Goal: Communication & Community: Answer question/provide support

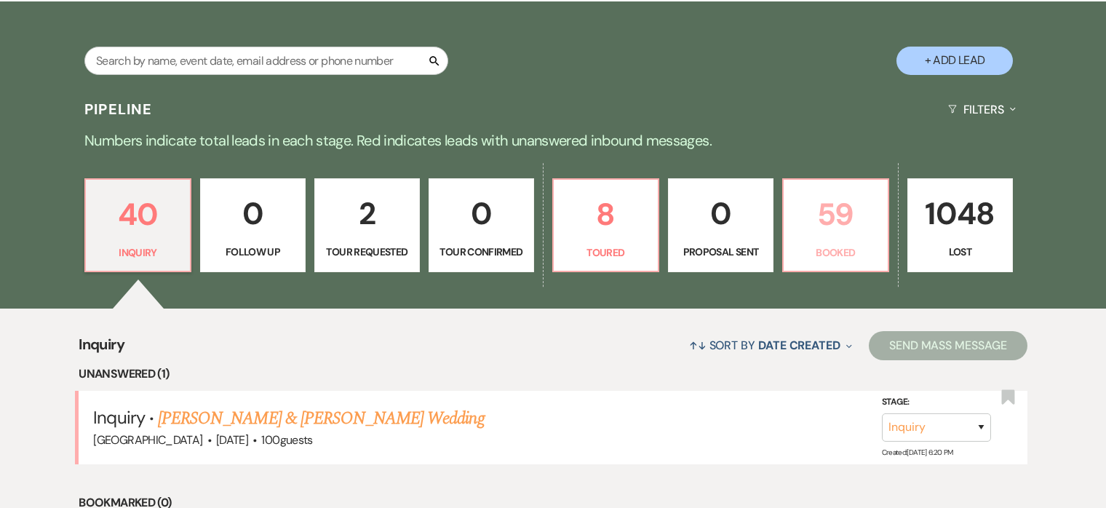
click at [837, 224] on p "59" at bounding box center [835, 214] width 87 height 49
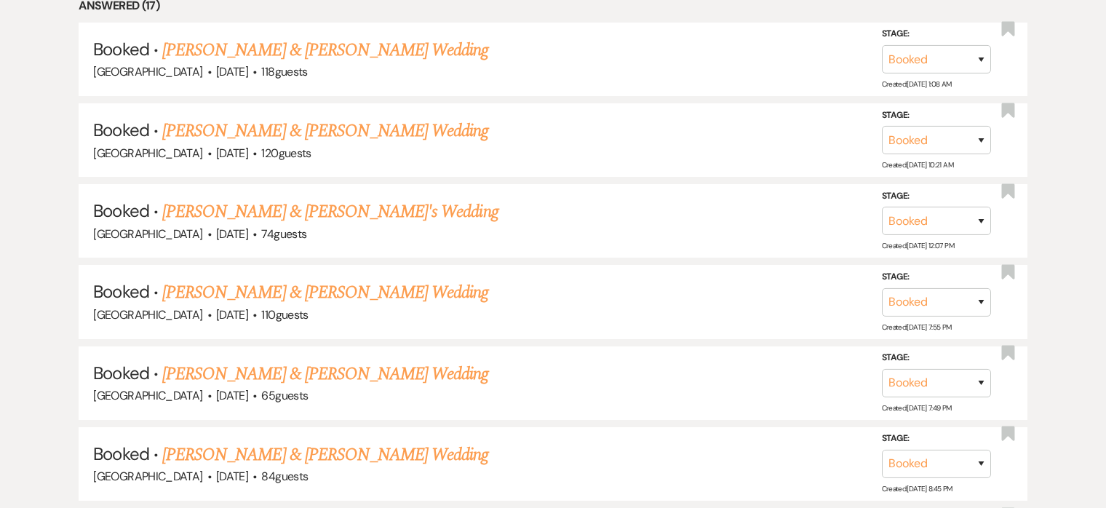
scroll to position [1131, 0]
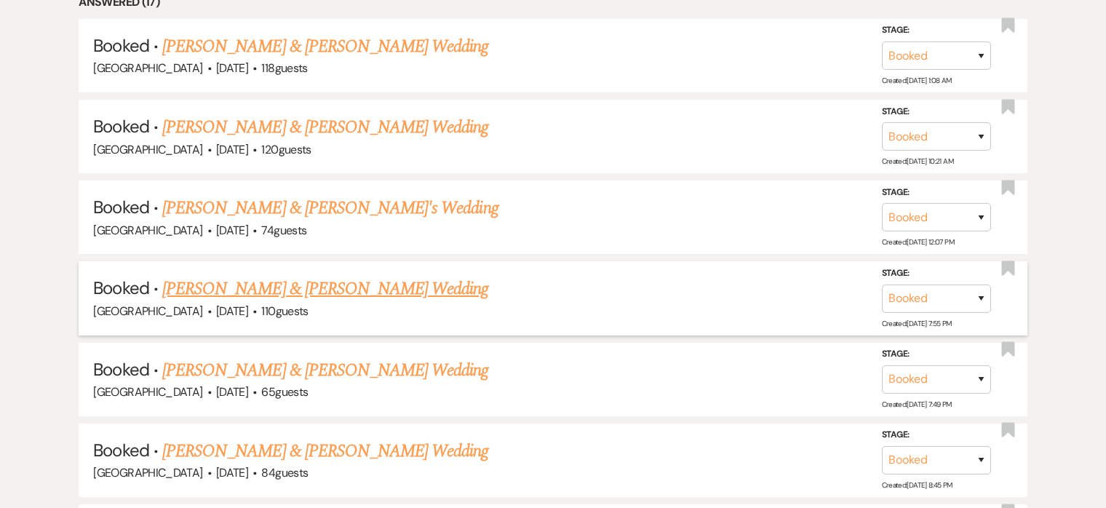
click at [343, 283] on link "Hannah Kelly & Jerry Taylor's Wedding" at bounding box center [325, 289] width 326 height 26
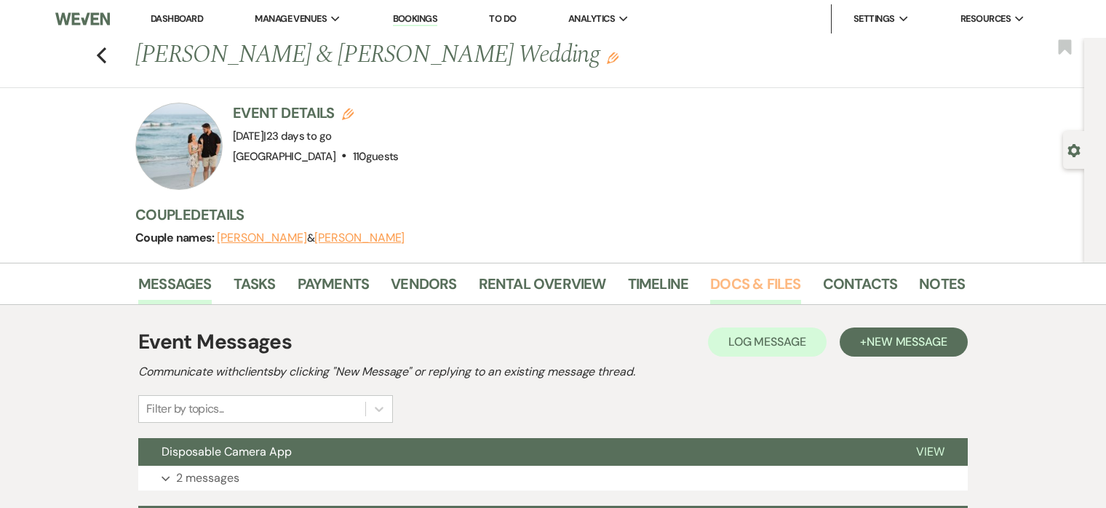
click at [718, 275] on link "Docs & Files" at bounding box center [755, 288] width 90 height 32
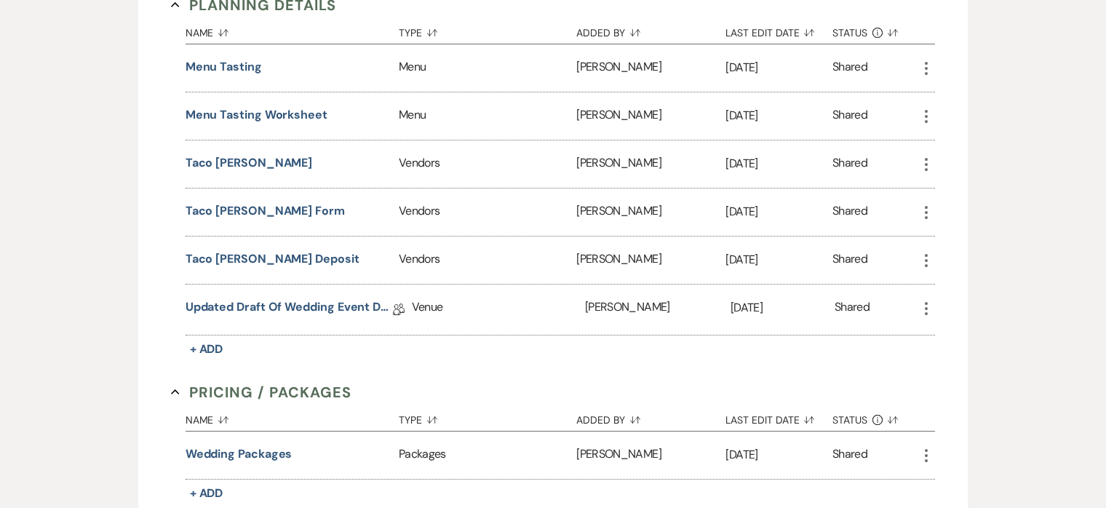
scroll to position [1179, 0]
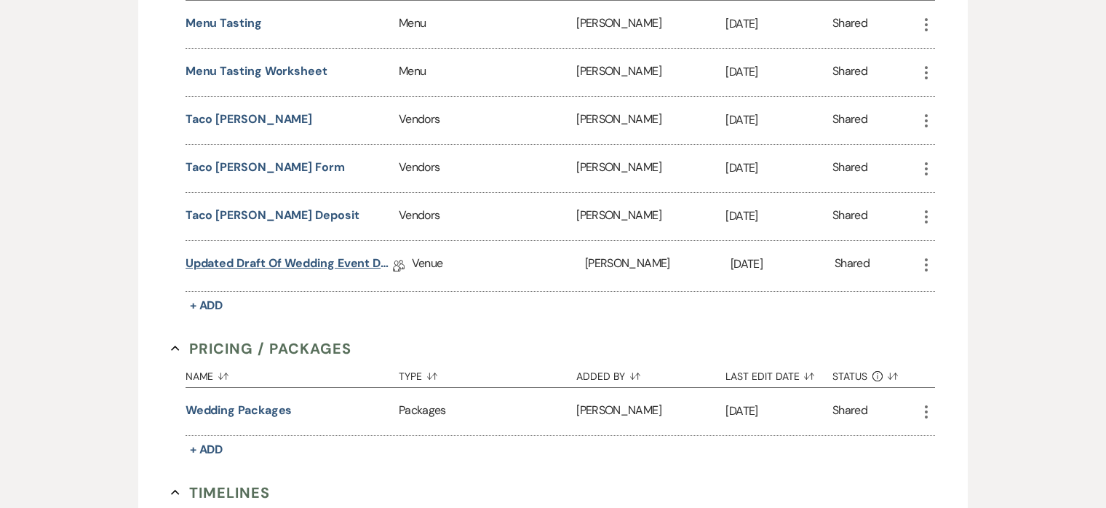
click at [294, 256] on link "Updated Draft of Wedding Event Details" at bounding box center [289, 266] width 207 height 23
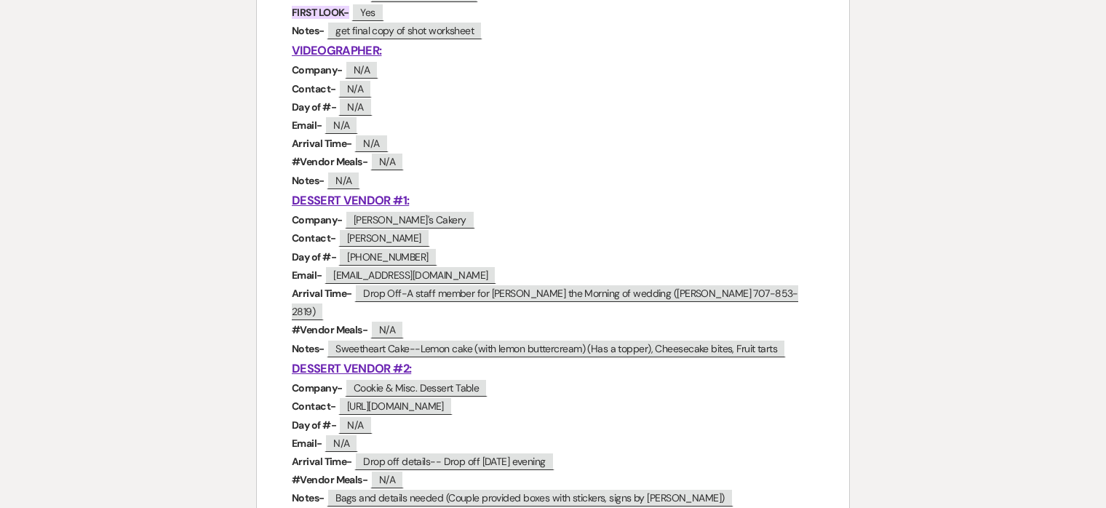
scroll to position [1372, 0]
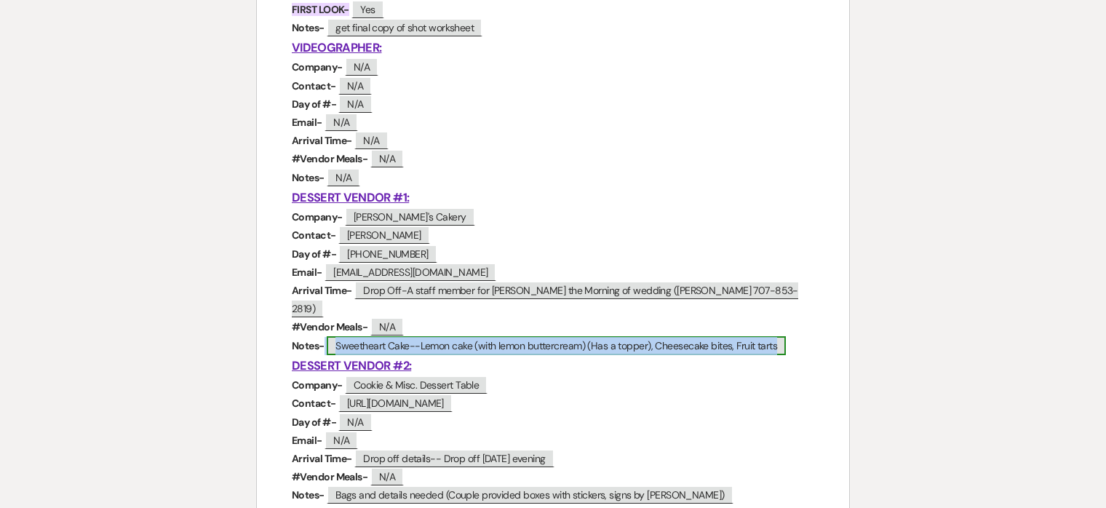
click at [420, 336] on span "Sweetheart Cake--Lemon cake (with lemon buttercream) (Has a topper), Cheesecake…" at bounding box center [556, 345] width 459 height 19
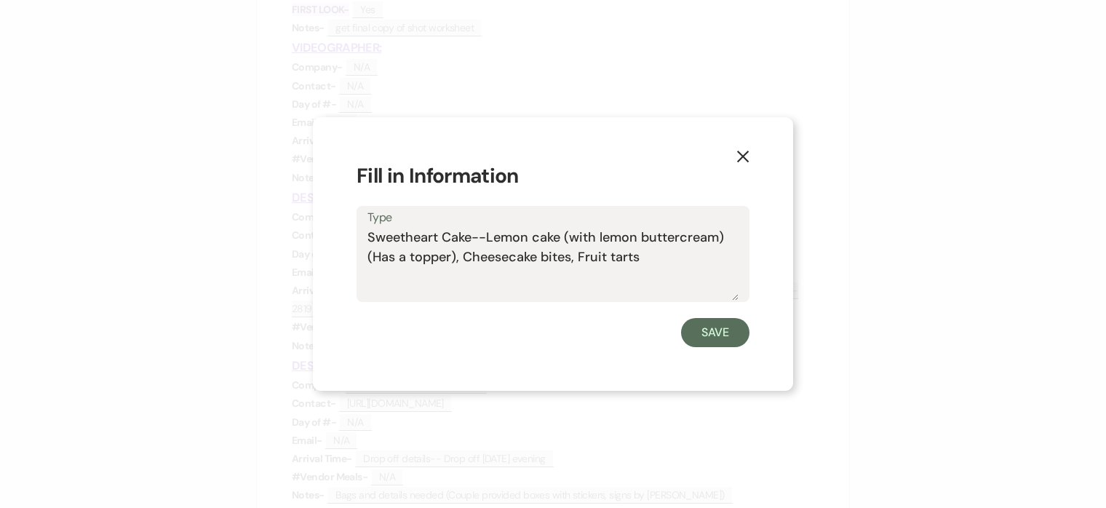
click at [485, 236] on textarea "Sweetheart Cake--Lemon cake (with lemon buttercream) (Has a topper), Cheesecake…" at bounding box center [552, 264] width 371 height 73
type textarea "Sweetheart Cake--semi-naked white icing Lemon cake (with lemon buttercream) (Ha…"
click at [721, 333] on button "Save" at bounding box center [715, 332] width 68 height 29
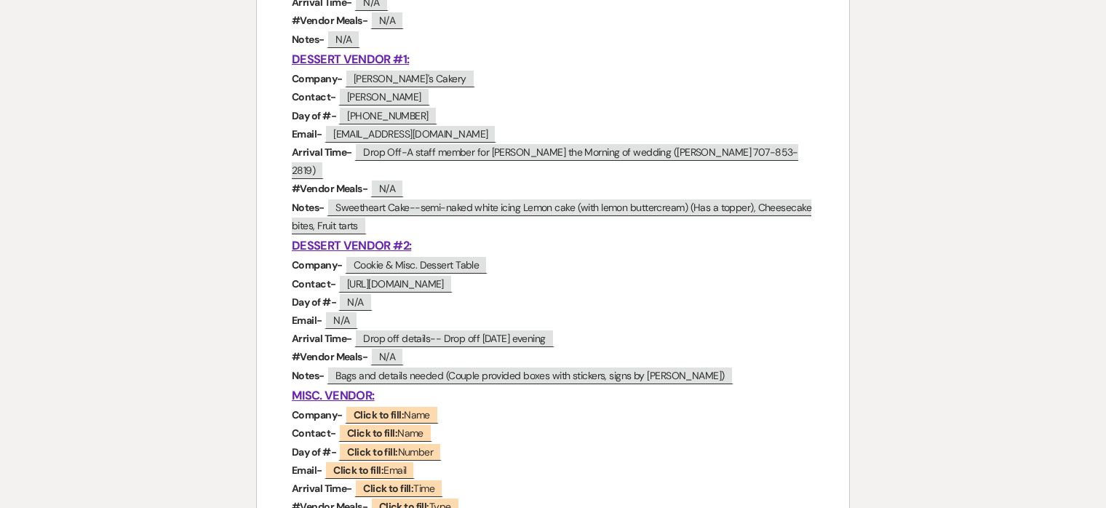
scroll to position [1511, 0]
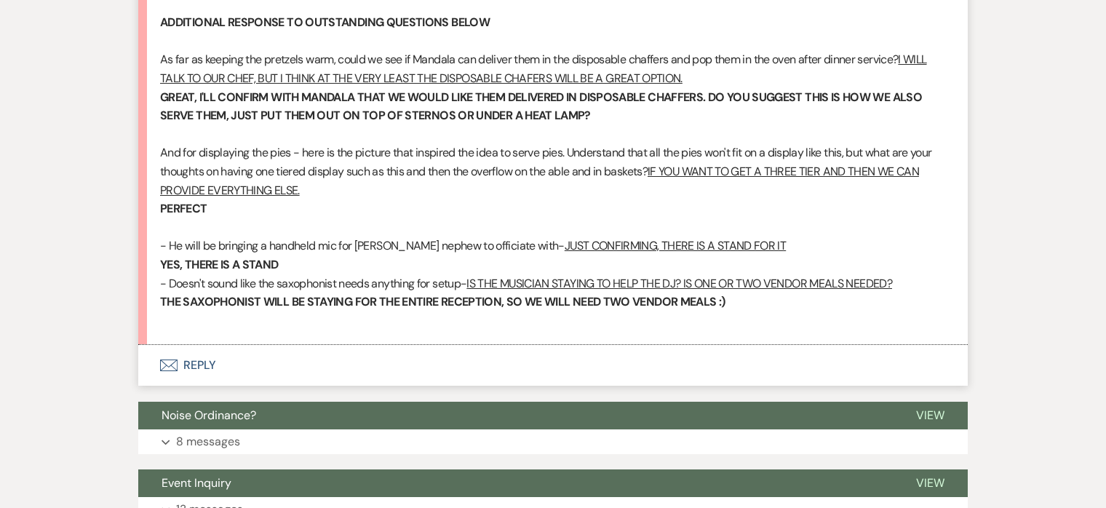
scroll to position [18327, 0]
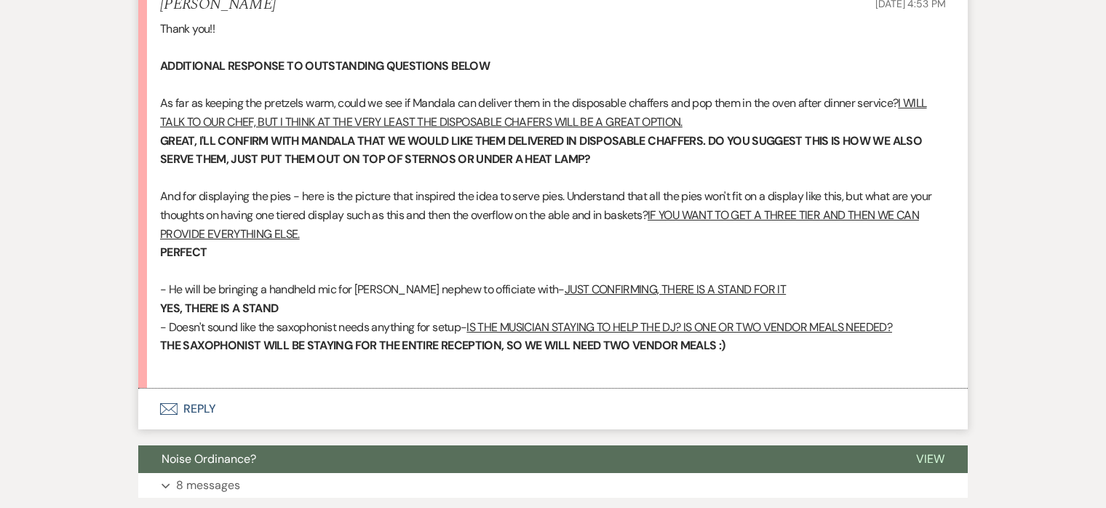
scroll to position [18284, 0]
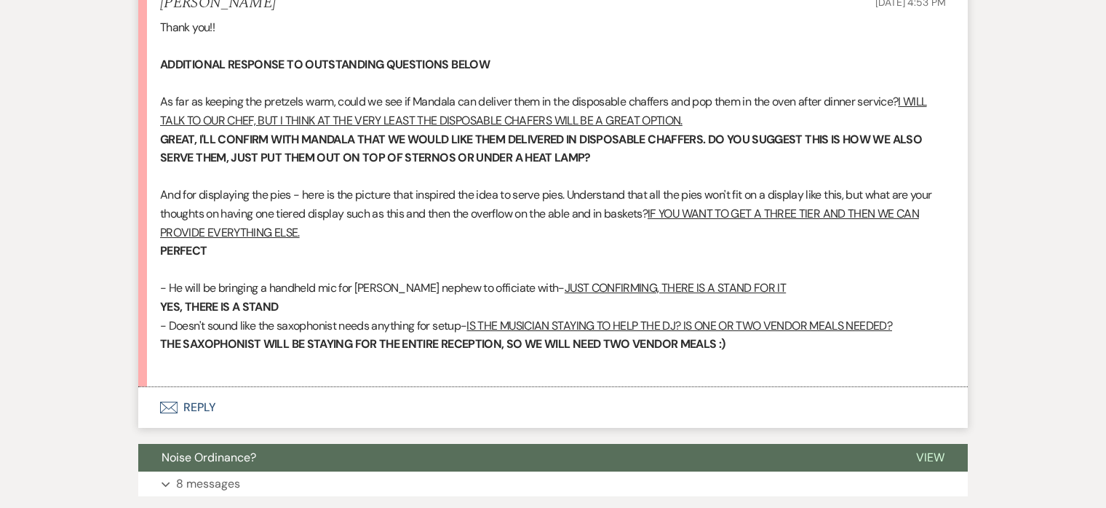
click at [202, 387] on button "Envelope Reply" at bounding box center [552, 407] width 829 height 41
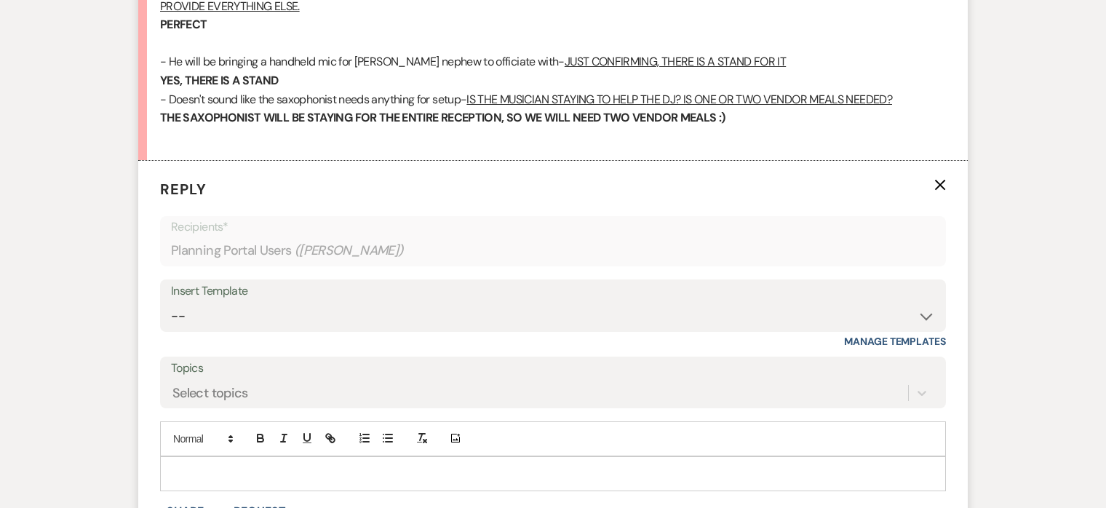
scroll to position [18514, 0]
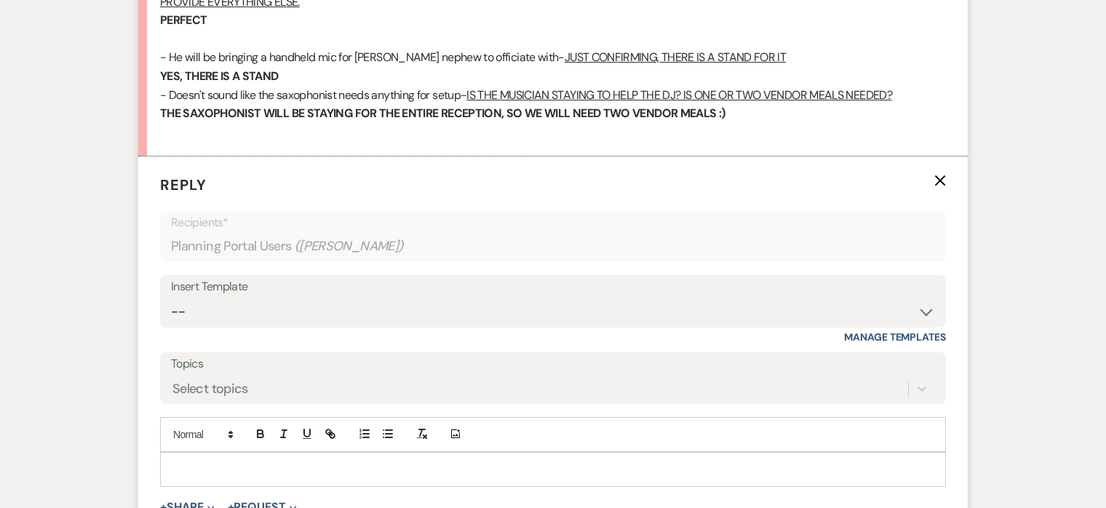
click at [317, 461] on p at bounding box center [553, 469] width 763 height 16
click at [382, 461] on p "We can put on sternos." at bounding box center [553, 469] width 763 height 16
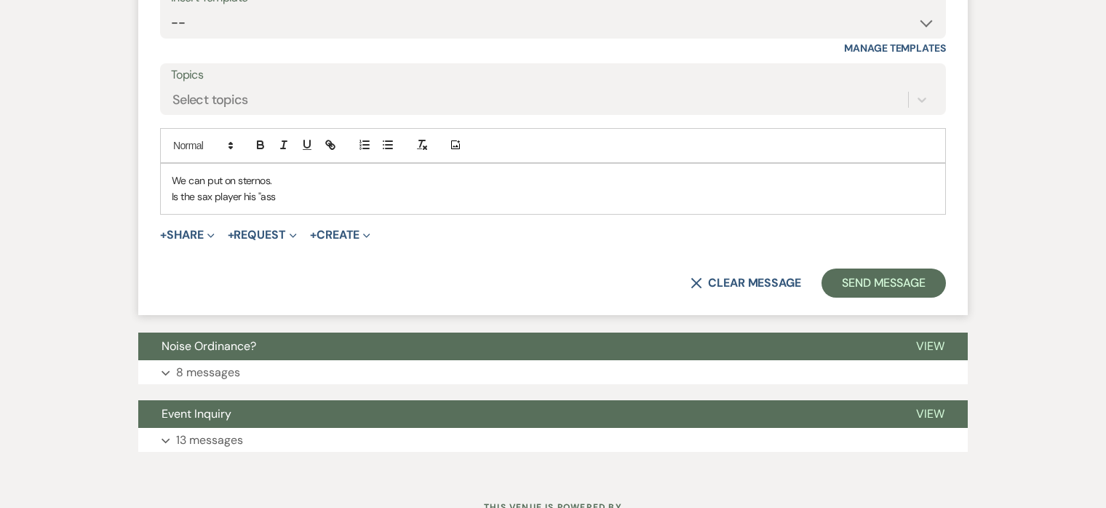
scroll to position [18807, 0]
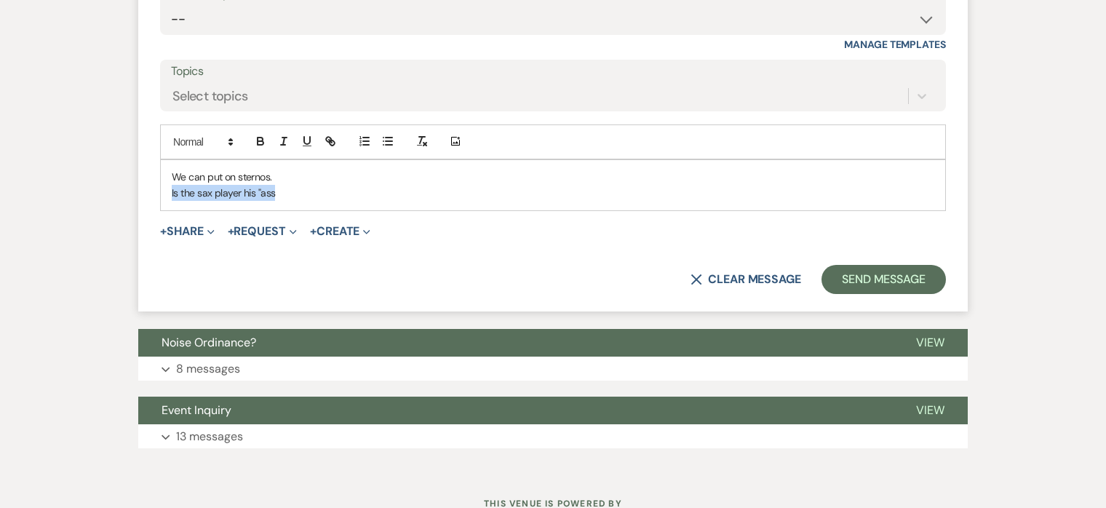
drag, startPoint x: 232, startPoint y: 135, endPoint x: 109, endPoint y: 135, distance: 123.0
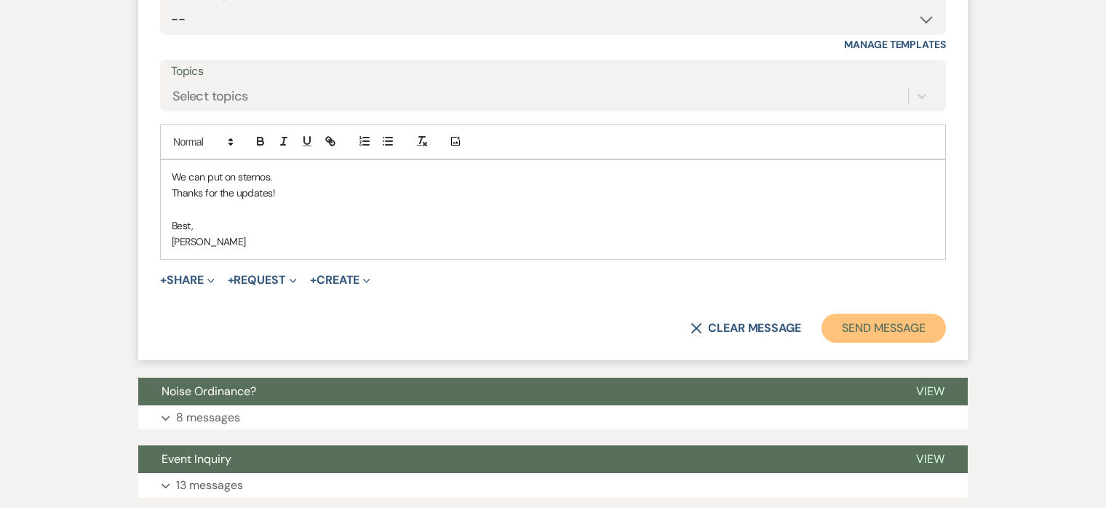
click at [868, 314] on button "Send Message" at bounding box center [883, 328] width 124 height 29
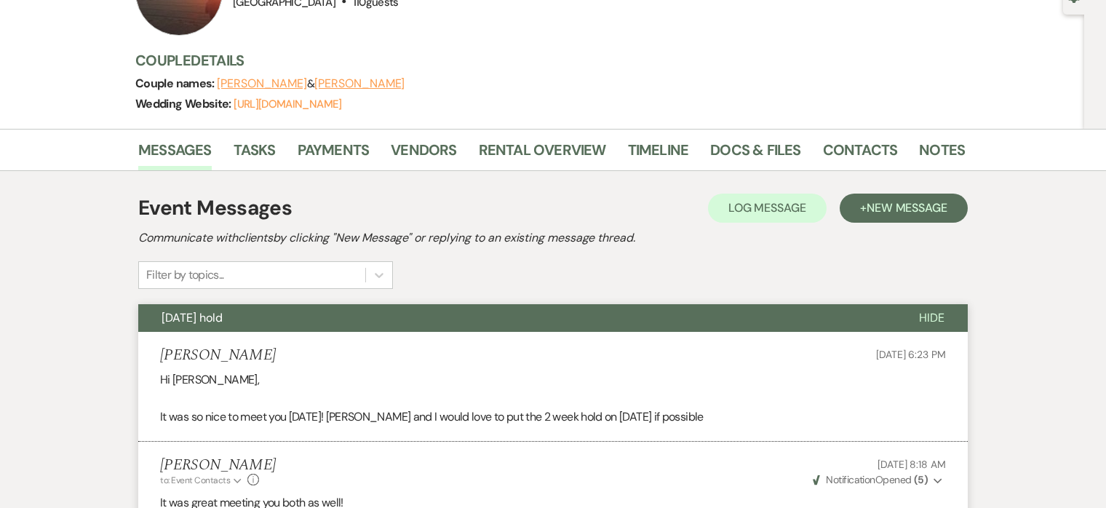
scroll to position [0, 0]
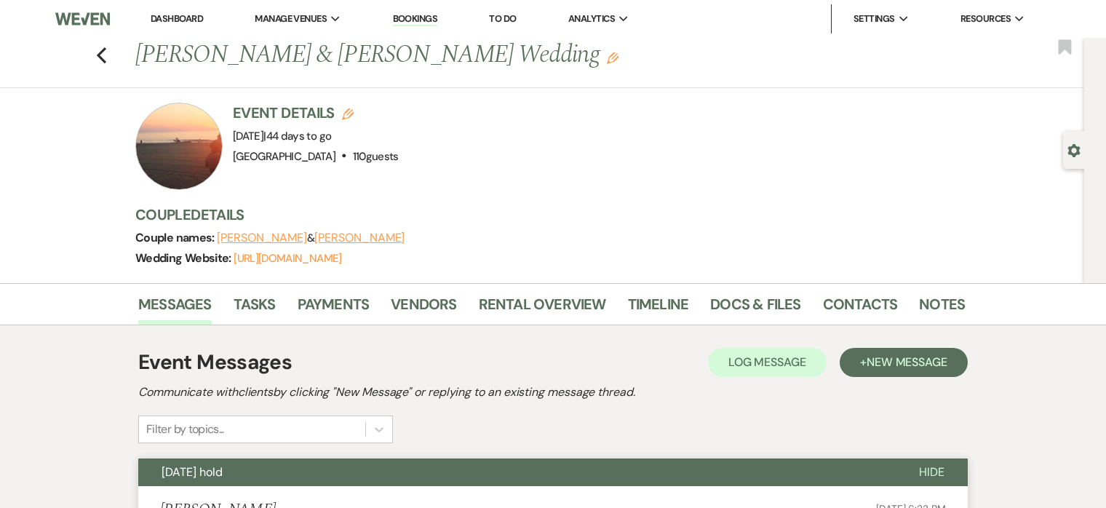
click at [167, 15] on link "Dashboard" at bounding box center [177, 18] width 52 height 12
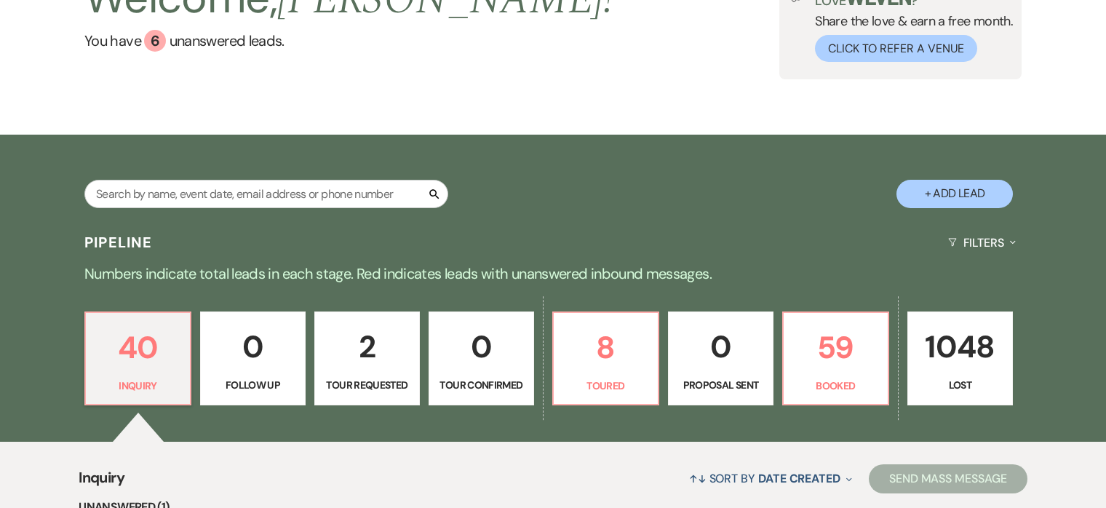
scroll to position [137, 0]
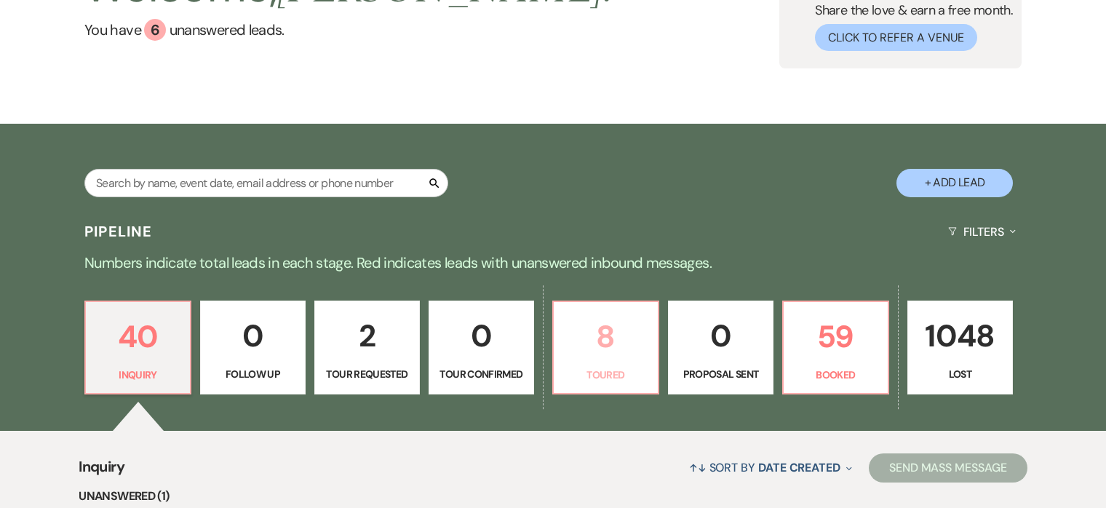
click at [604, 336] on p "8" at bounding box center [605, 336] width 87 height 49
select select "5"
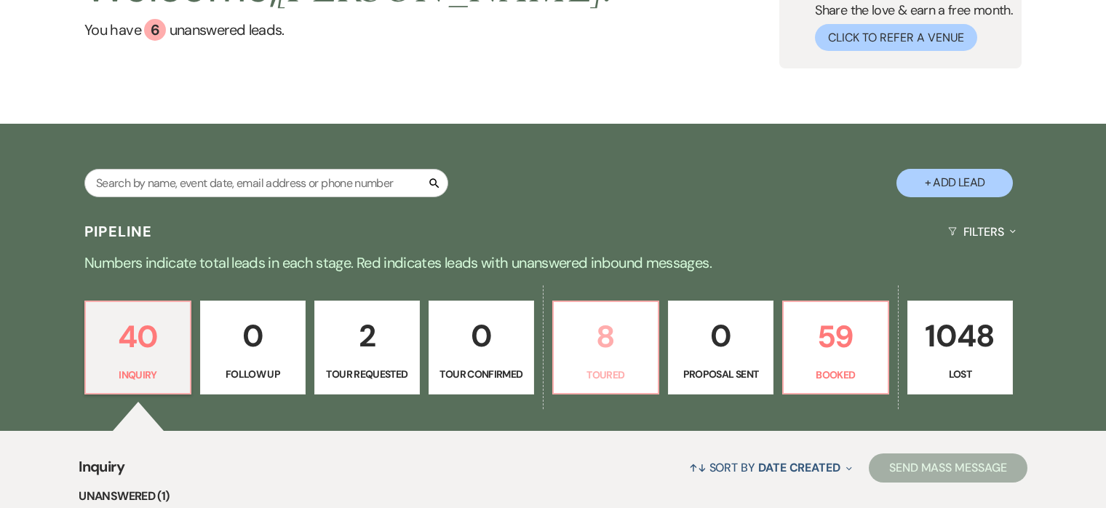
select select "5"
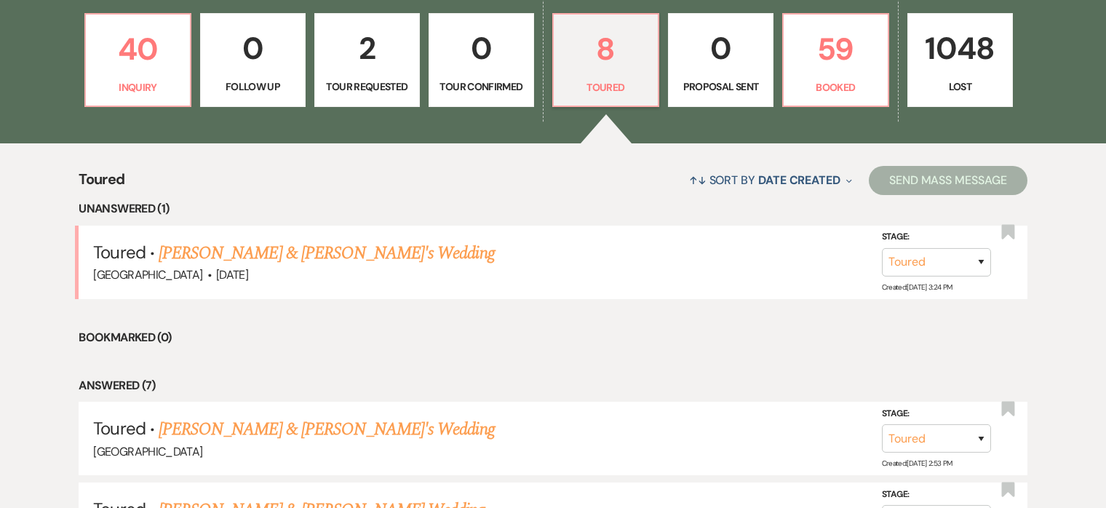
scroll to position [437, 0]
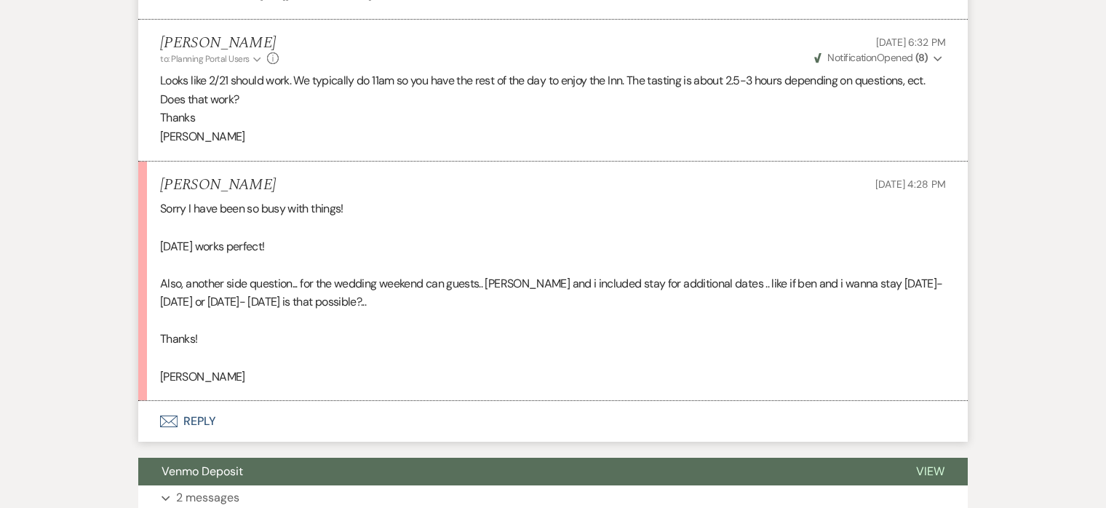
scroll to position [5234, 0]
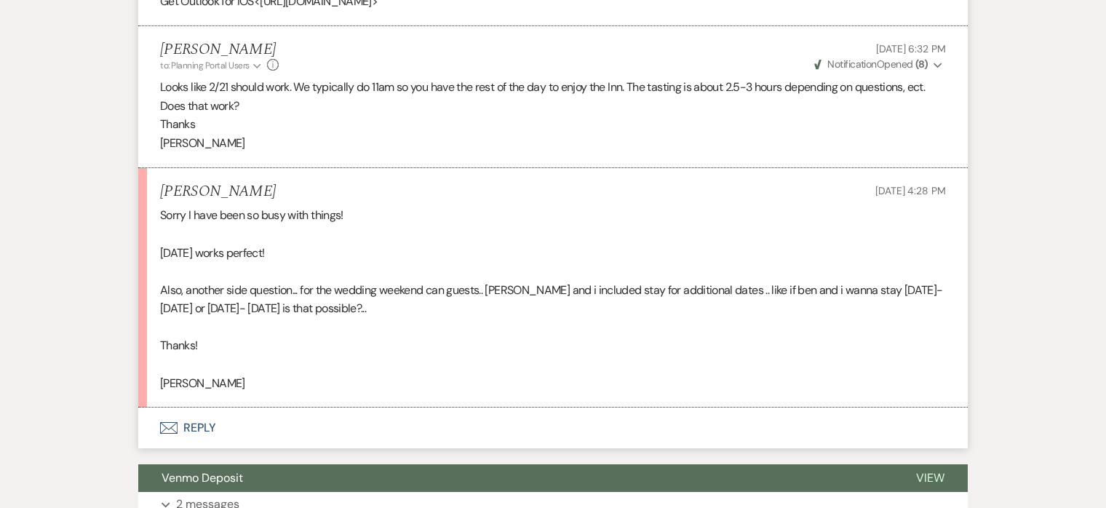
click at [199, 442] on button "Envelope Reply" at bounding box center [552, 427] width 829 height 41
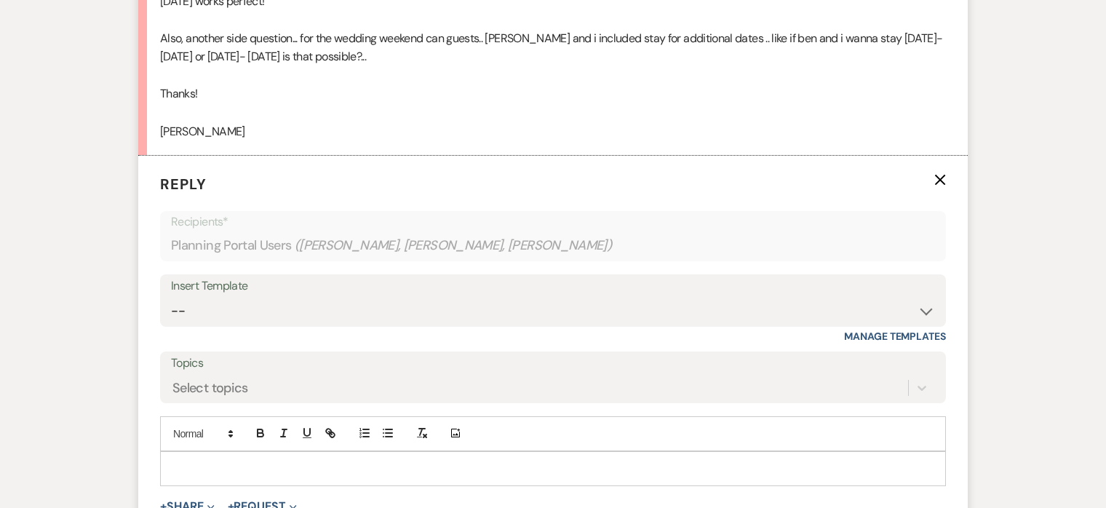
scroll to position [5558, 0]
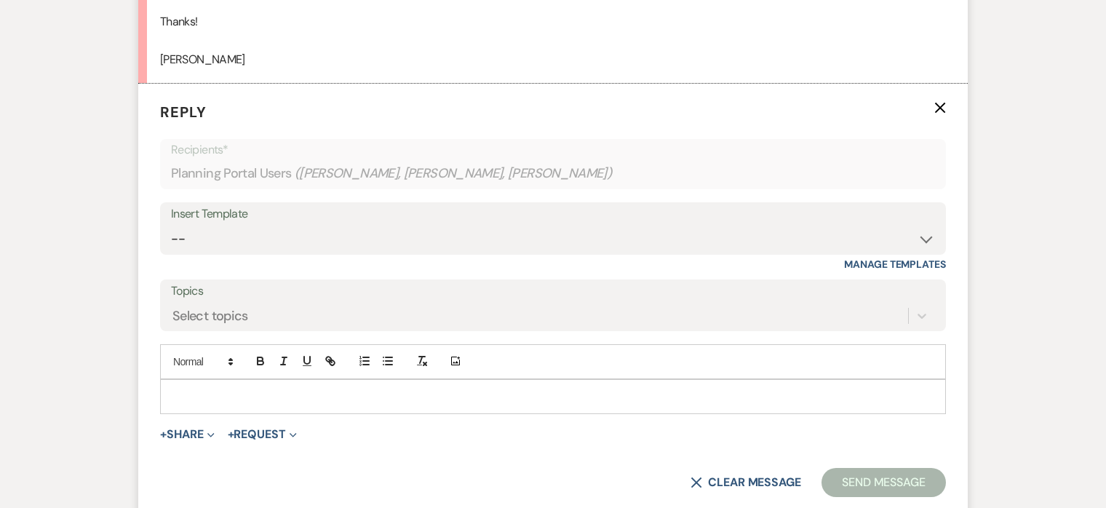
click at [377, 403] on div at bounding box center [553, 396] width 784 height 33
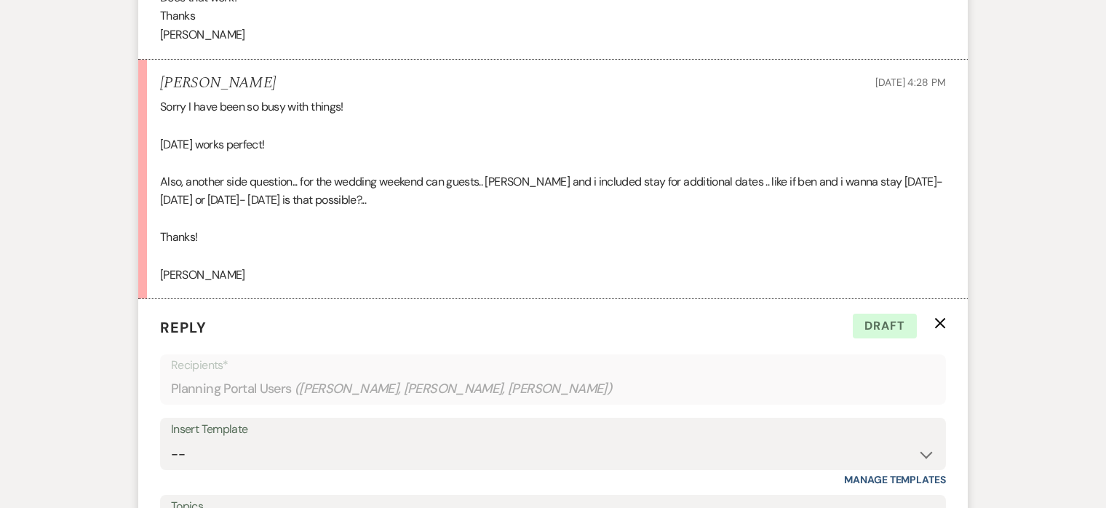
scroll to position [5836, 0]
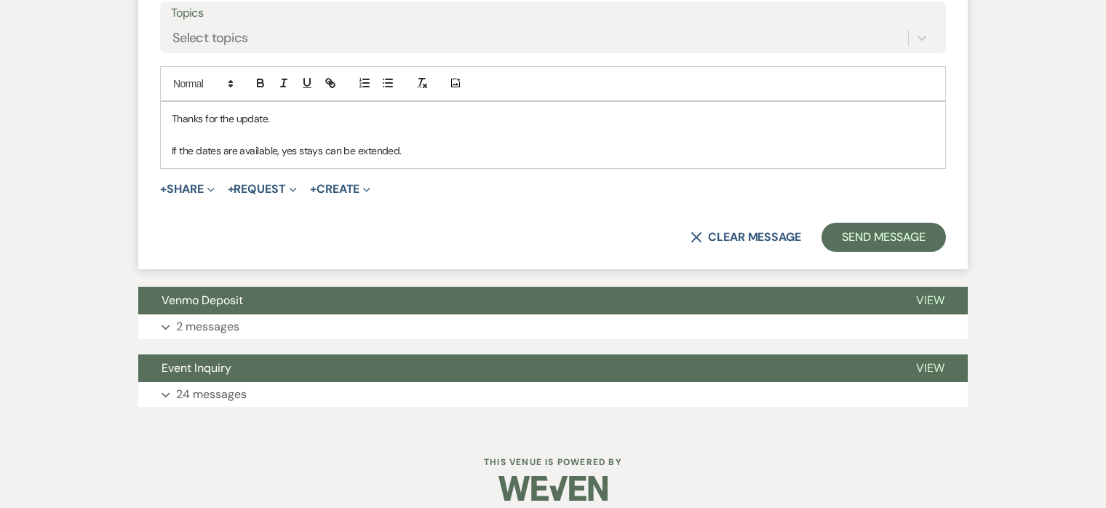
click at [282, 127] on p "Thanks for the update." at bounding box center [553, 119] width 763 height 16
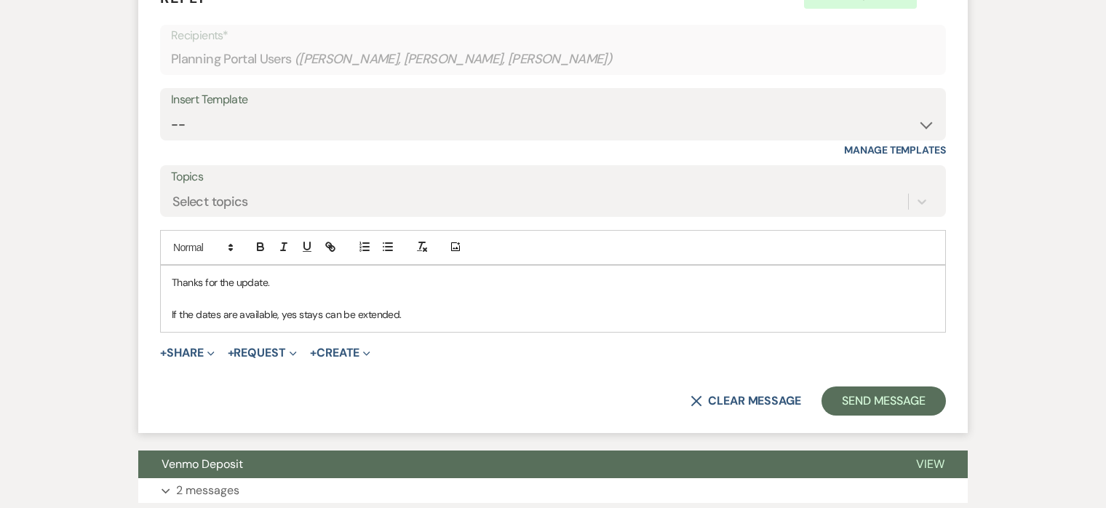
scroll to position [5680, 0]
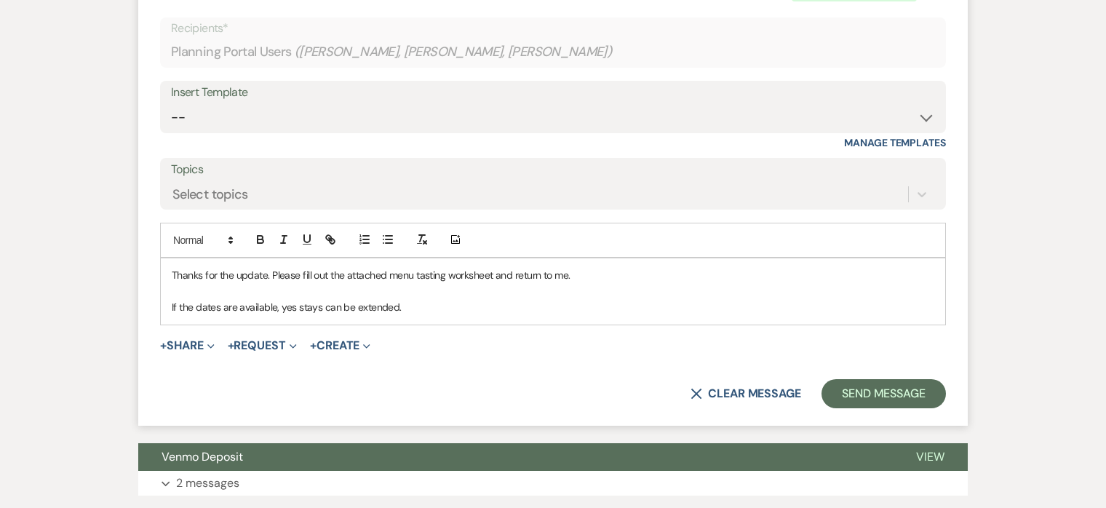
click at [417, 315] on p "If the dates are available, yes stays can be extended." at bounding box center [553, 307] width 763 height 16
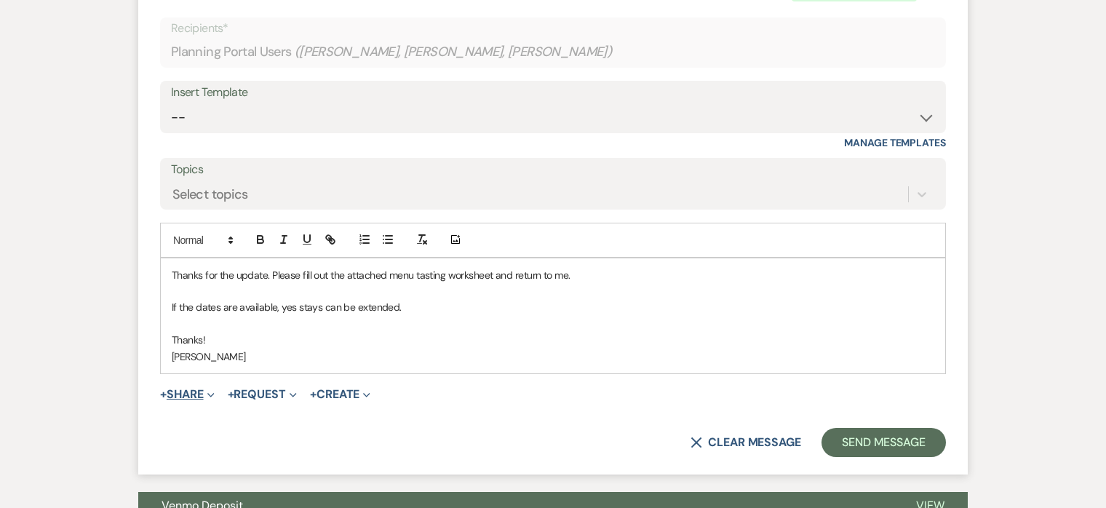
click at [186, 400] on button "+ Share Expand" at bounding box center [187, 395] width 55 height 12
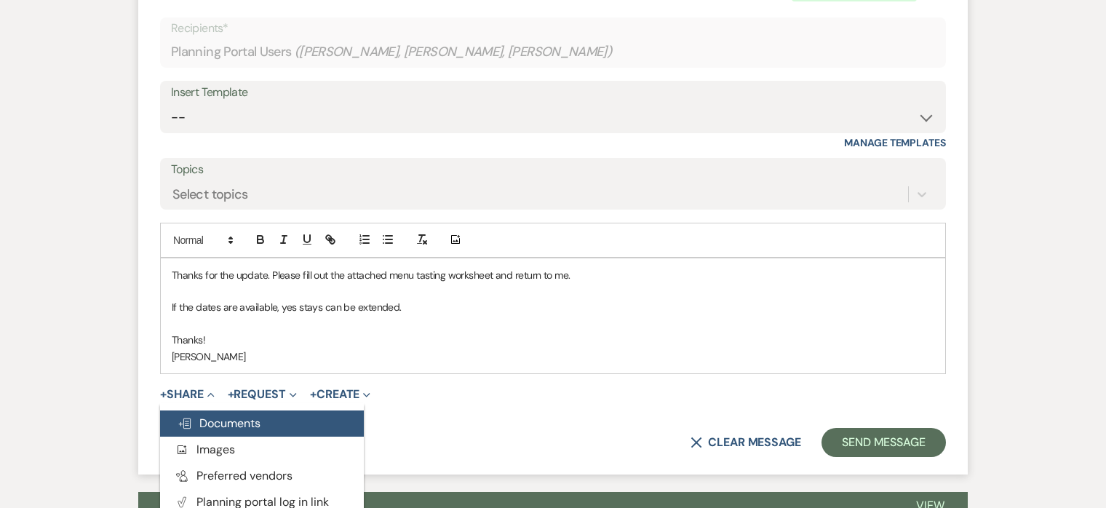
click at [224, 433] on button "Doc Upload Documents" at bounding box center [262, 423] width 204 height 26
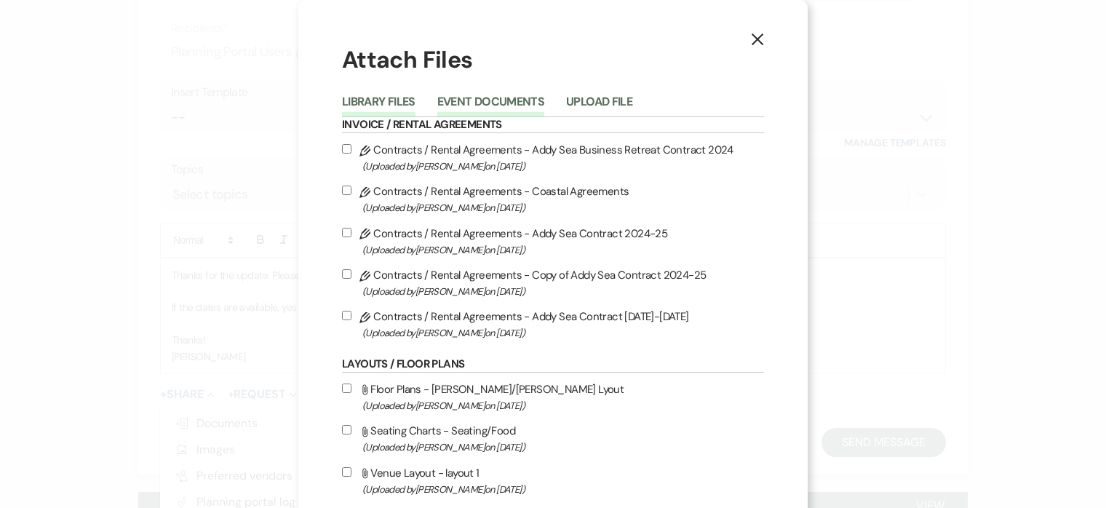
click at [516, 101] on button "Event Documents" at bounding box center [490, 106] width 107 height 20
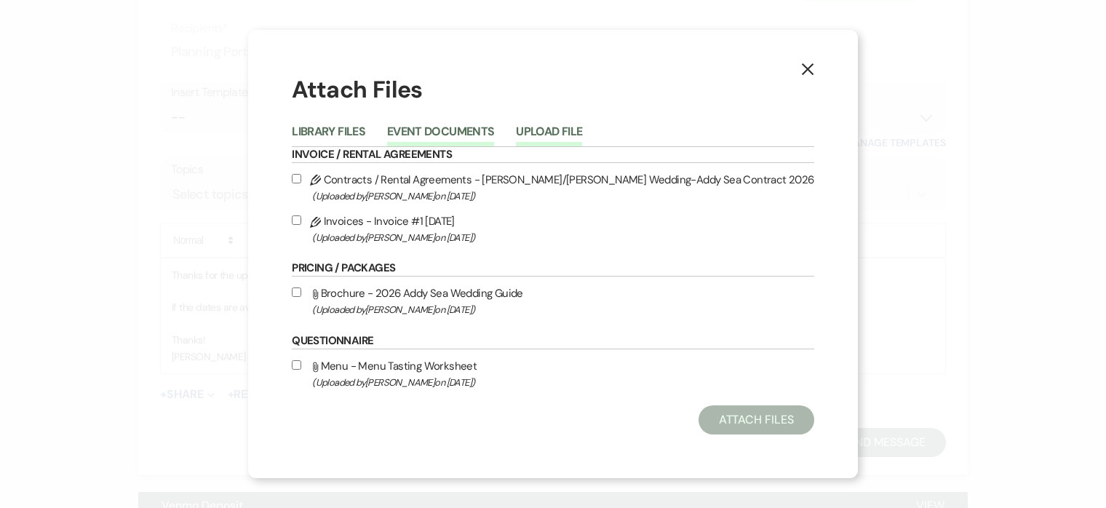
click at [582, 129] on button "Upload File" at bounding box center [549, 136] width 66 height 20
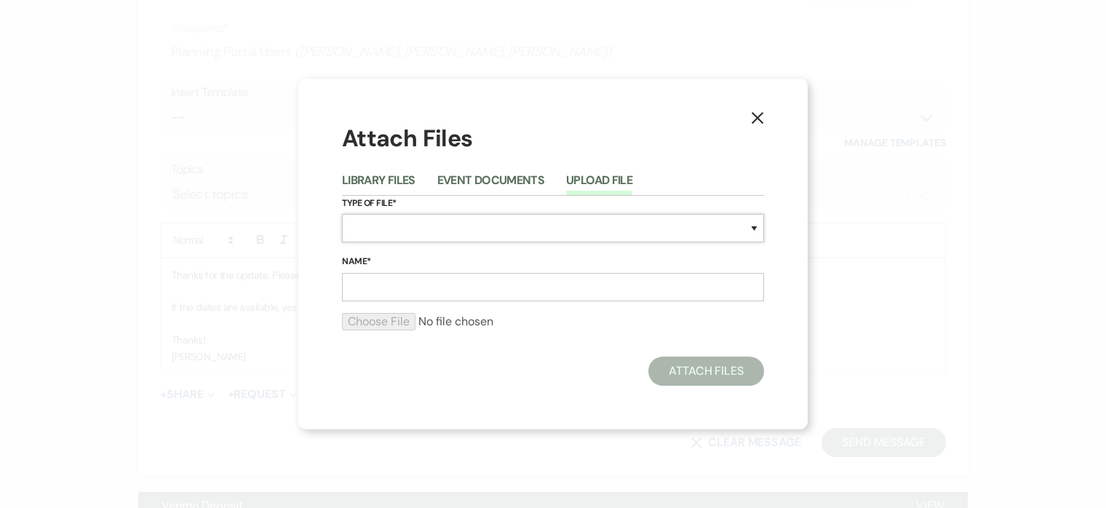
click at [451, 239] on select "Special Event Insurance Vendor Certificate of Insurance Contracts / Rental Agre…" at bounding box center [553, 228] width 422 height 28
select select "66"
click at [342, 214] on select "Special Event Insurance Vendor Certificate of Insurance Contracts / Rental Agre…" at bounding box center [553, 228] width 422 height 28
click at [467, 285] on input "Name*" at bounding box center [553, 287] width 422 height 28
type input "Menu Tasting Worksheet"
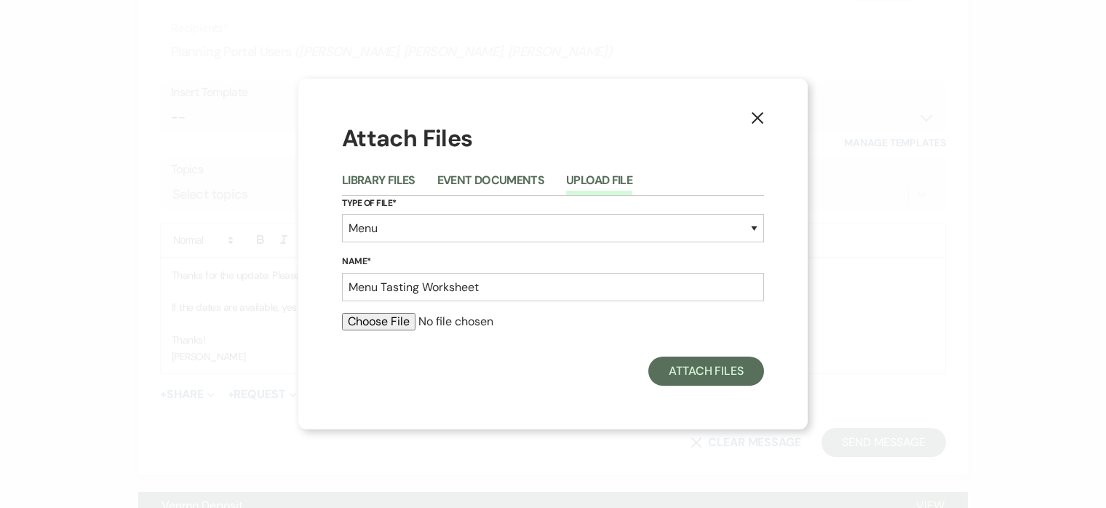
click at [382, 330] on input "file" at bounding box center [553, 321] width 422 height 17
type input "C:\fakepath\2026 Tasting Menu Worksheet.pdf"
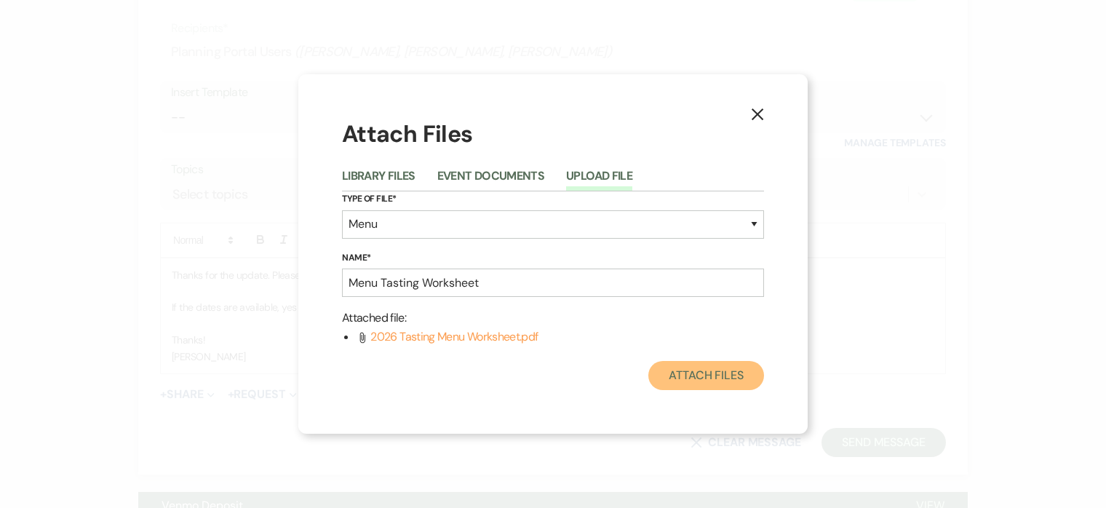
click at [715, 371] on button "Attach Files" at bounding box center [706, 375] width 116 height 29
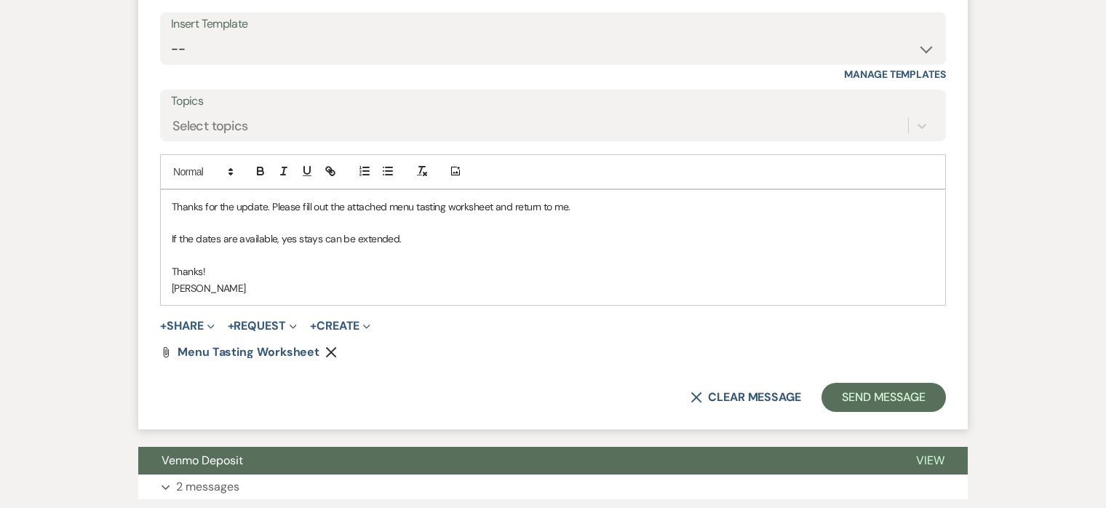
scroll to position [5821, 0]
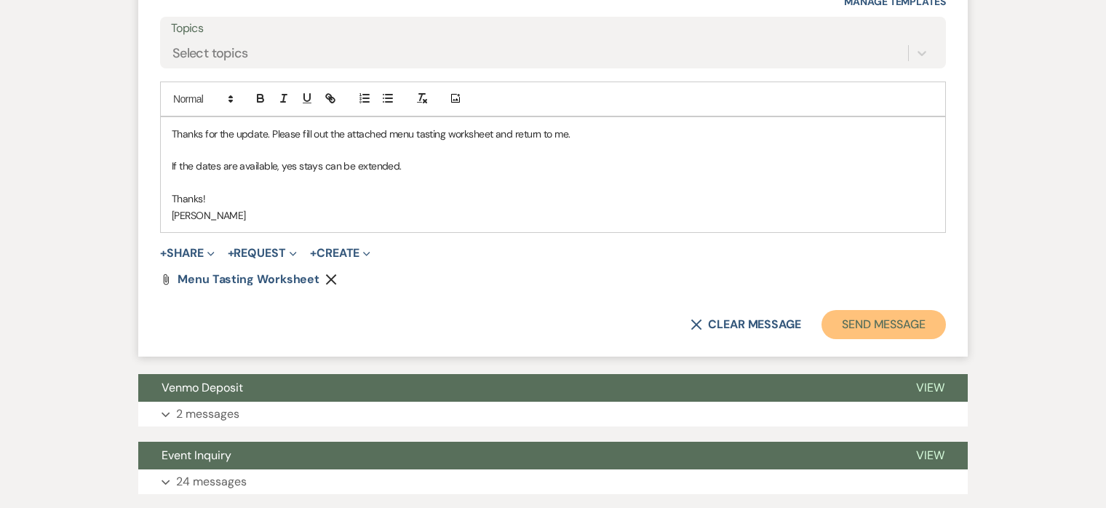
click at [891, 339] on button "Send Message" at bounding box center [883, 324] width 124 height 29
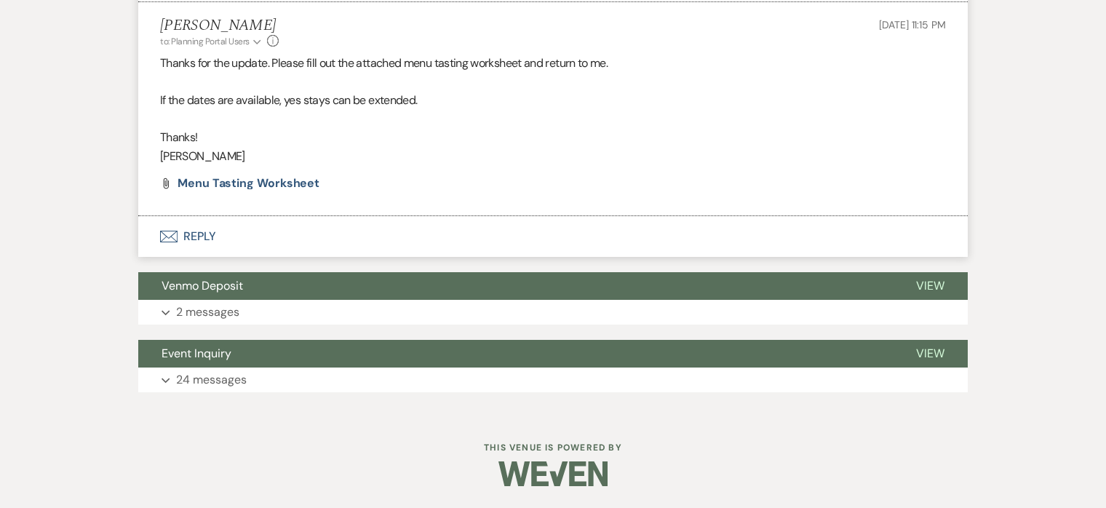
scroll to position [5658, 0]
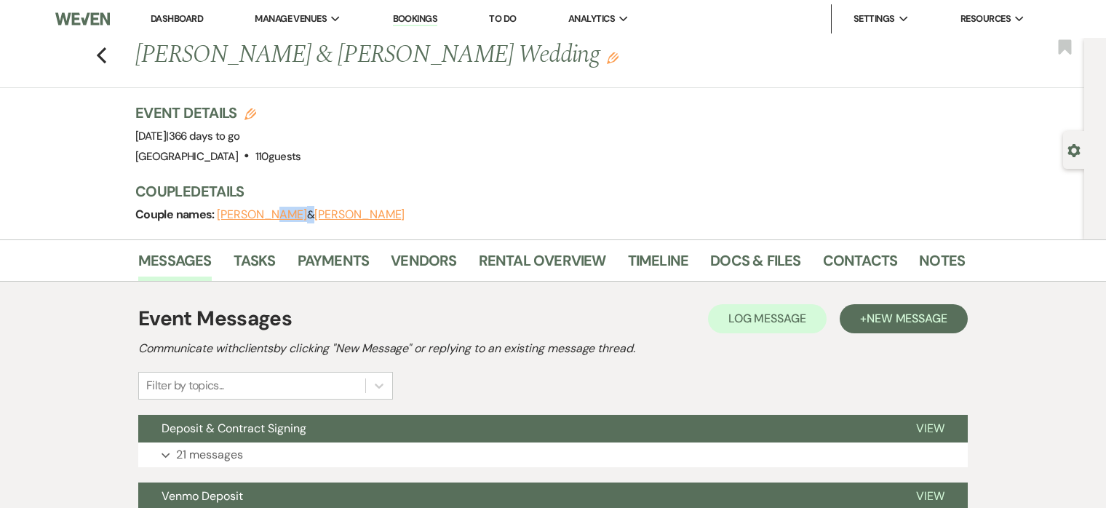
drag, startPoint x: 309, startPoint y: 207, endPoint x: 267, endPoint y: 208, distance: 41.5
click at [267, 208] on span "[PERSON_NAME] & [PERSON_NAME]" at bounding box center [311, 214] width 188 height 15
copy span "[PERSON_NAME]"
click at [865, 263] on link "Contacts" at bounding box center [860, 265] width 75 height 32
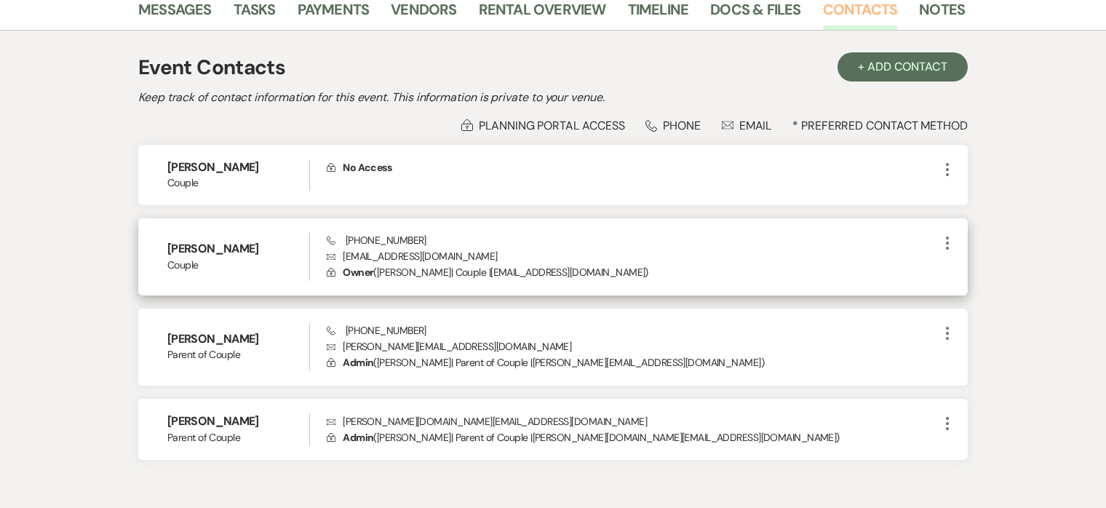
scroll to position [258, 0]
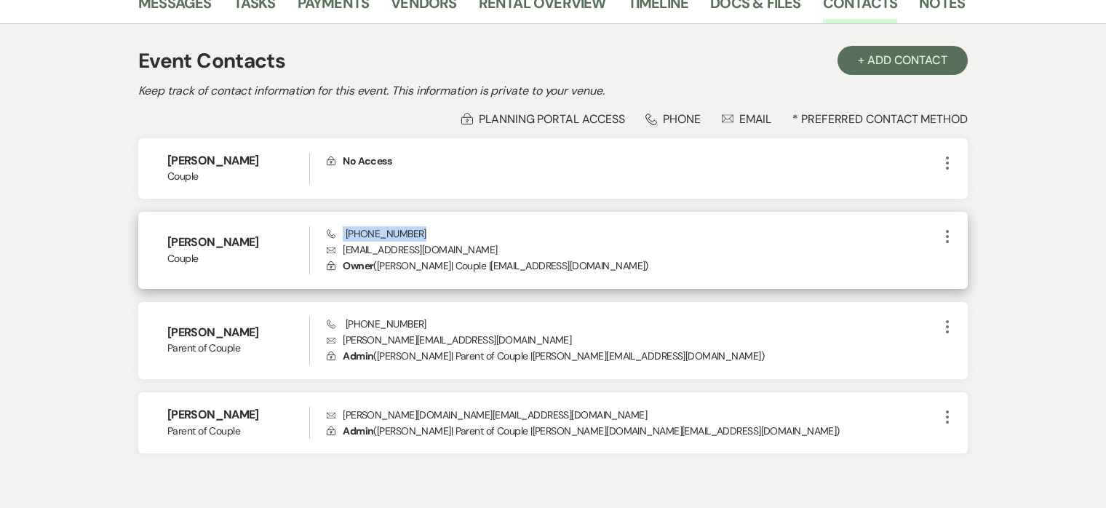
drag, startPoint x: 415, startPoint y: 227, endPoint x: 335, endPoint y: 227, distance: 80.8
click at [335, 227] on div "Phone [PHONE_NUMBER] Envelope [EMAIL_ADDRESS][DOMAIN_NAME] Lock Owner ( [PERSON…" at bounding box center [633, 250] width 612 height 48
copy span "[PHONE_NUMBER]"
drag, startPoint x: 449, startPoint y: 250, endPoint x: 344, endPoint y: 246, distance: 104.9
click at [344, 246] on p "Envelope [EMAIL_ADDRESS][DOMAIN_NAME]" at bounding box center [633, 250] width 612 height 16
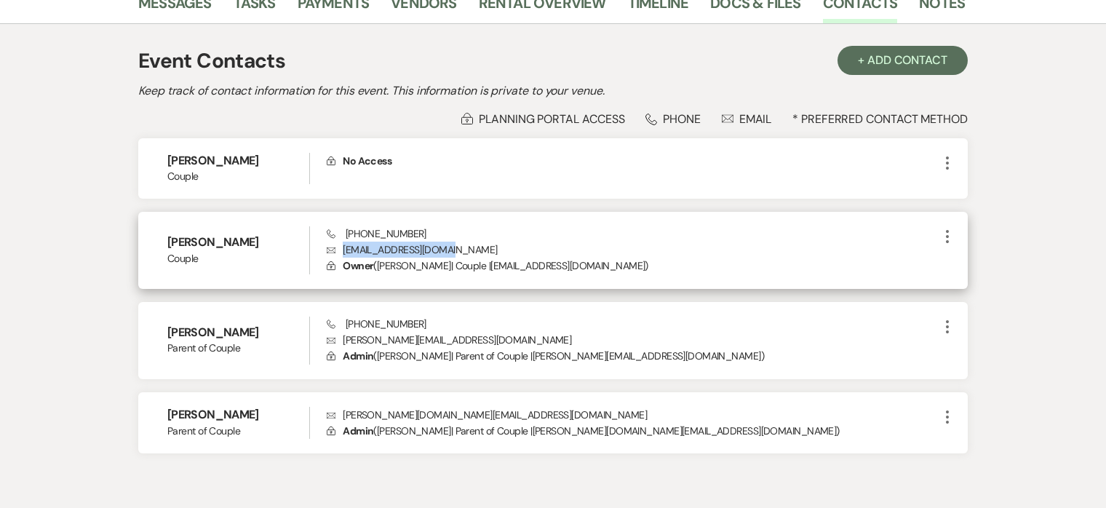
copy p "[EMAIL_ADDRESS][DOMAIN_NAME]"
click at [485, 239] on div "Phone (301) 793-9189 Envelope ncrisalli96@gmail.com Lock Owner ( Nicolette Cris…" at bounding box center [633, 250] width 612 height 48
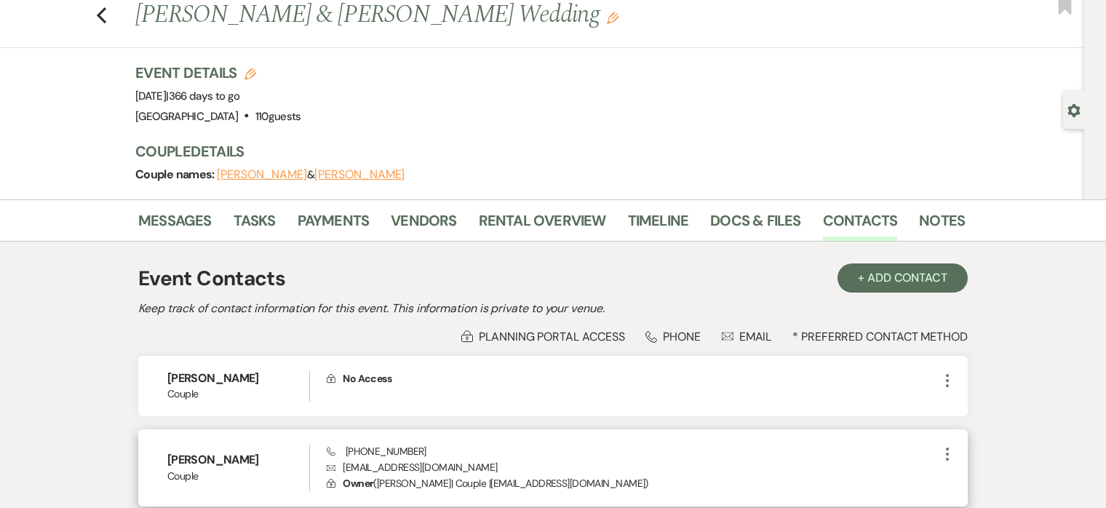
scroll to position [0, 0]
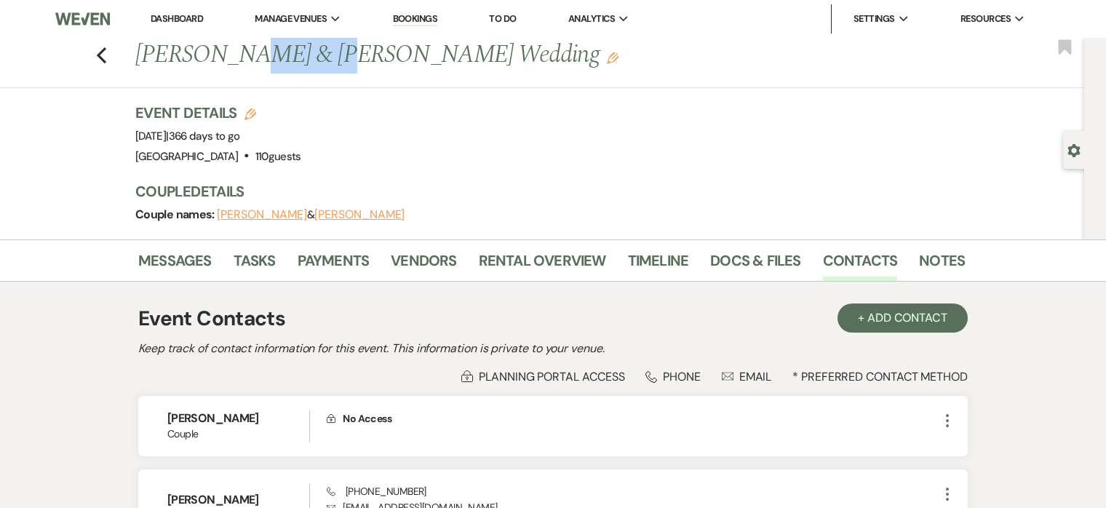
drag, startPoint x: 220, startPoint y: 53, endPoint x: 285, endPoint y: 38, distance: 66.5
click at [285, 38] on h1 "Nicolette Crisalli & Benjamin Michael's Wedding Edit" at bounding box center [461, 55] width 652 height 35
copy h1 "Crisalli"
click at [149, 263] on link "Messages" at bounding box center [174, 265] width 73 height 32
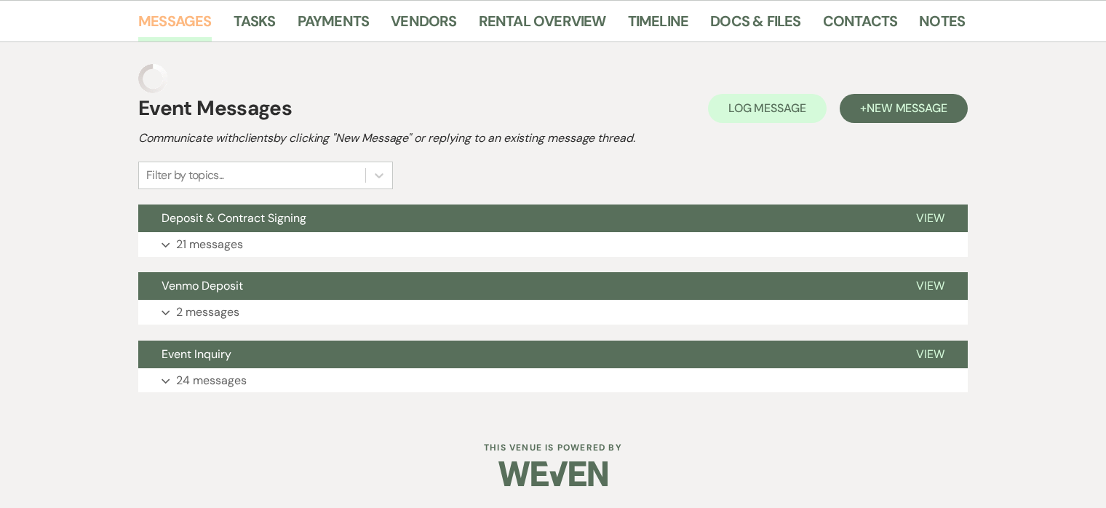
scroll to position [210, 0]
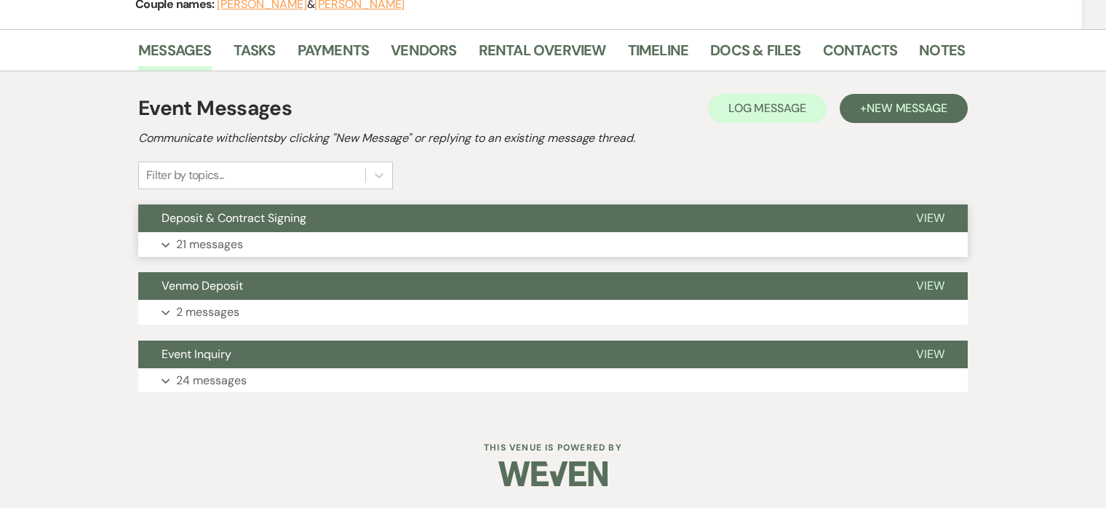
click at [475, 231] on button "Deposit & Contract Signing" at bounding box center [515, 218] width 755 height 28
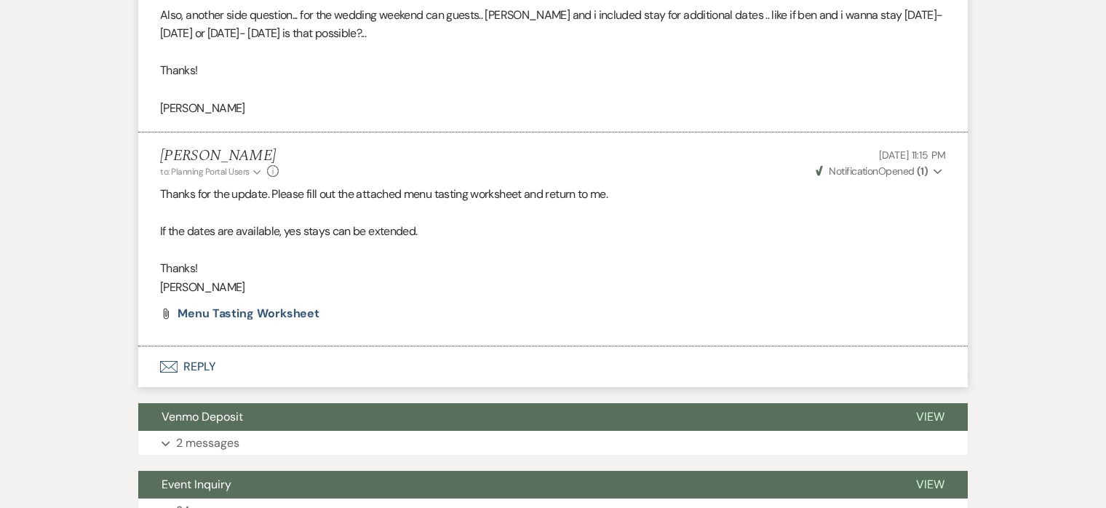
scroll to position [5659, 0]
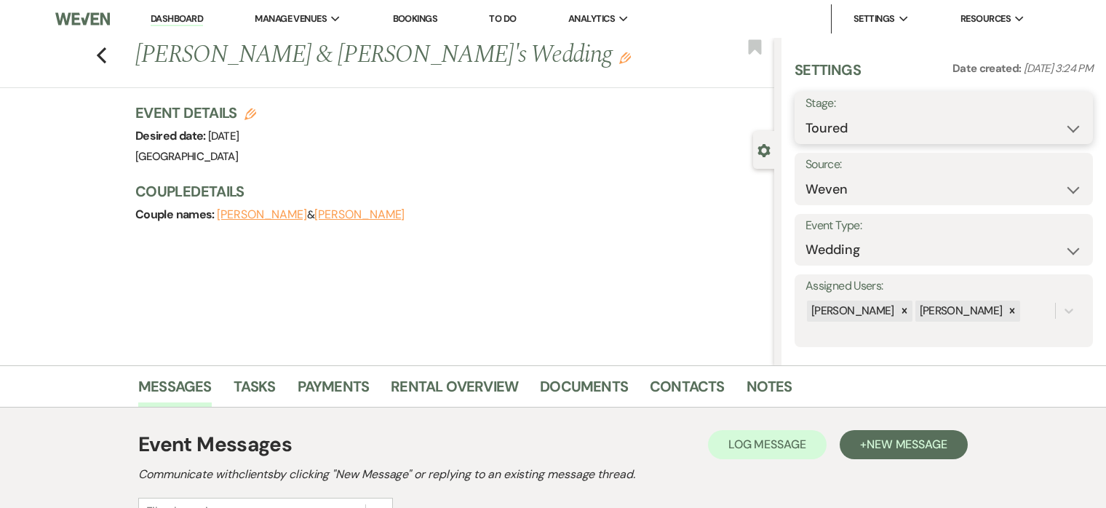
click at [944, 122] on select "Inquiry Follow Up Tour Requested Tour Confirmed Toured Proposal Sent Booked Lost" at bounding box center [943, 128] width 276 height 28
select select "7"
click at [805, 114] on select "Inquiry Follow Up Tour Requested Tour Confirmed Toured Proposal Sent Booked Lost" at bounding box center [943, 128] width 276 height 28
click at [1062, 116] on button "Save" at bounding box center [1062, 117] width 62 height 29
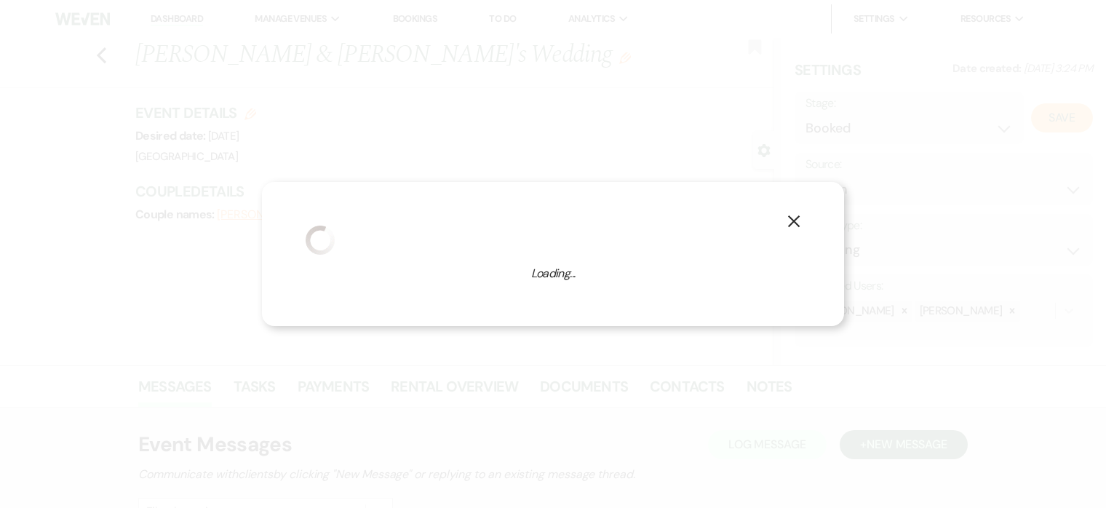
select select "1"
select select "698"
select select "eventDateAnd"
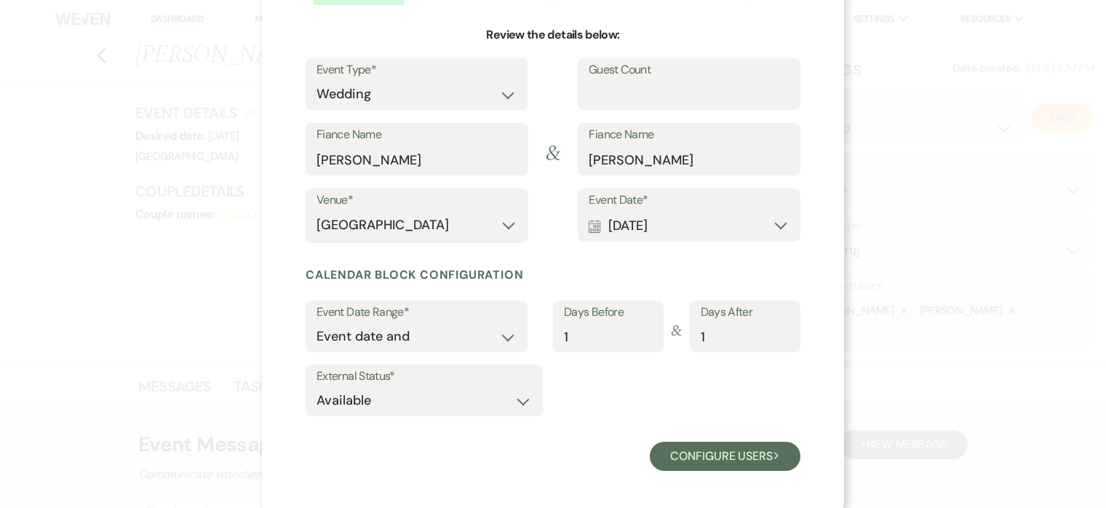
scroll to position [134, 0]
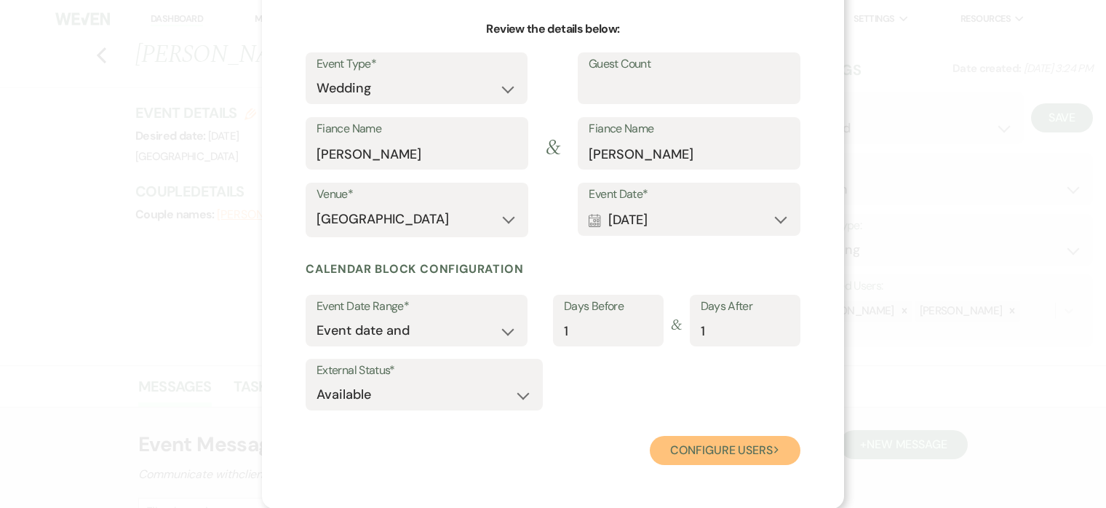
click at [717, 447] on button "Configure users Next" at bounding box center [725, 450] width 151 height 29
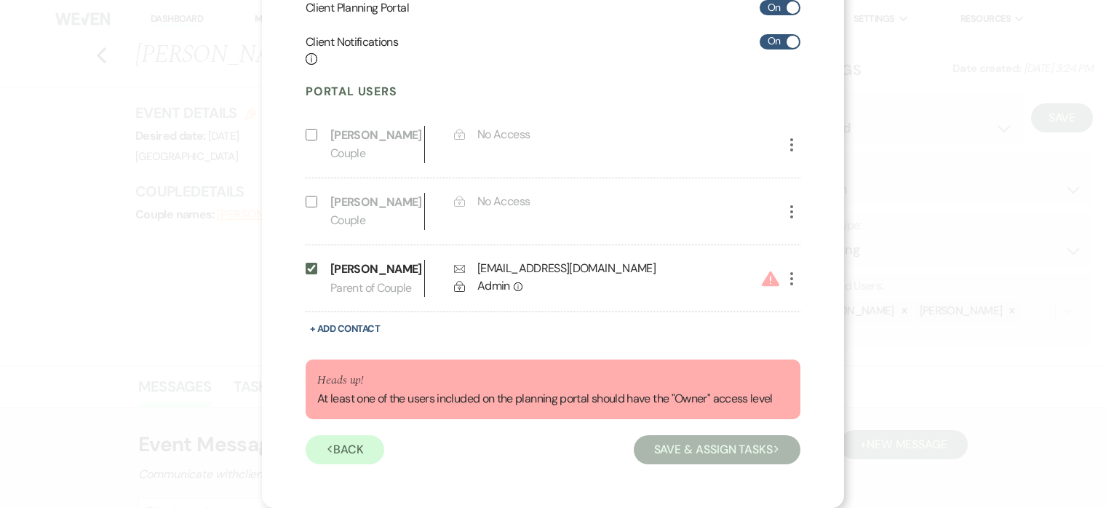
scroll to position [0, 0]
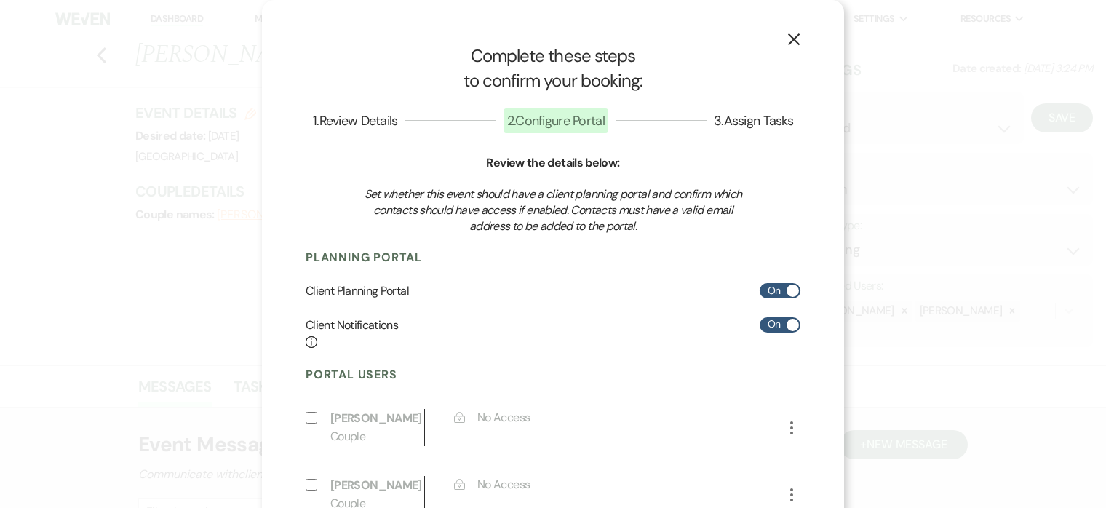
click at [794, 39] on use "button" at bounding box center [794, 39] width 12 height 12
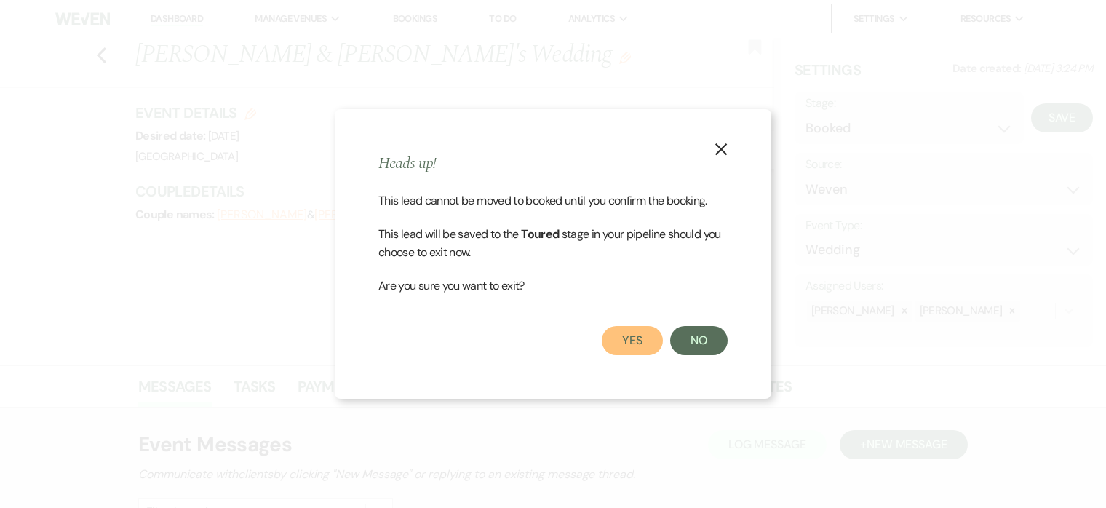
click at [637, 338] on button "Yes" at bounding box center [632, 340] width 61 height 29
select select "5"
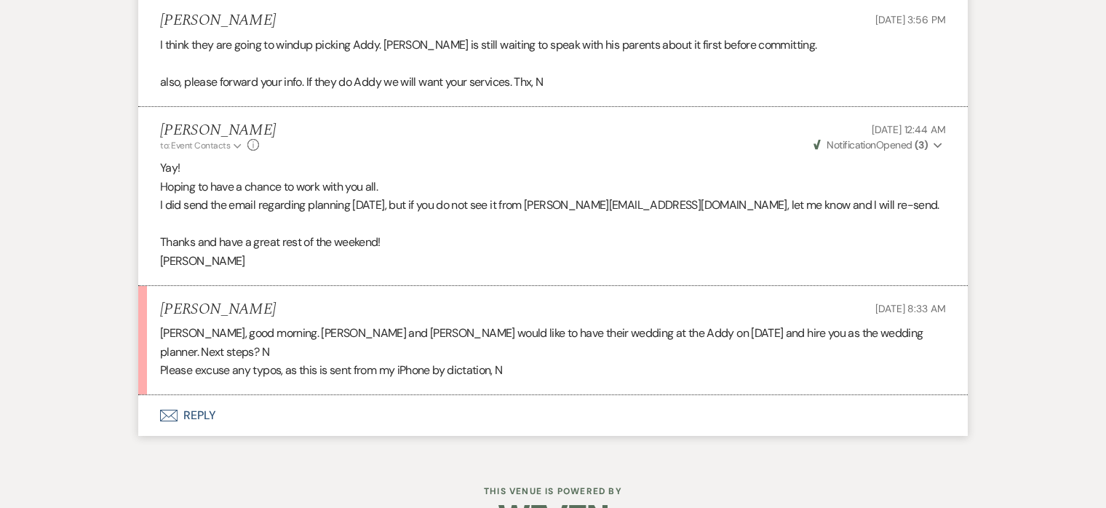
scroll to position [4519, 0]
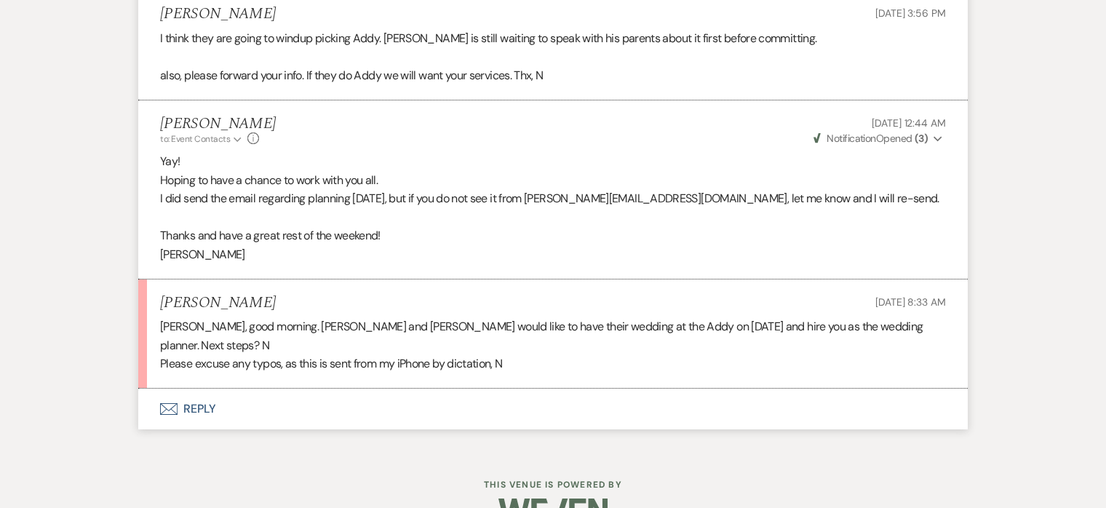
click at [191, 389] on button "Envelope Reply" at bounding box center [552, 409] width 829 height 41
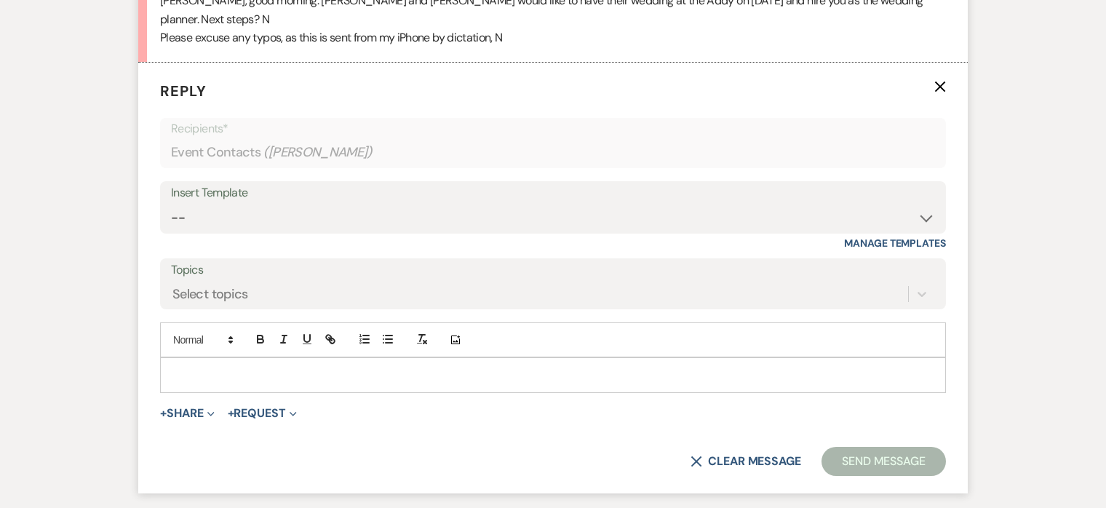
scroll to position [4926, 0]
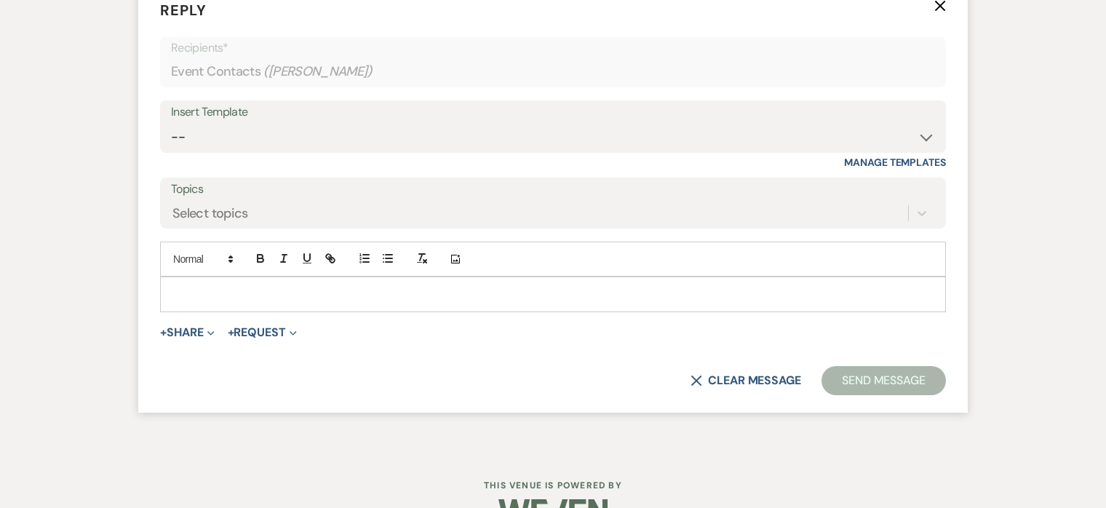
click at [204, 286] on p at bounding box center [553, 294] width 763 height 16
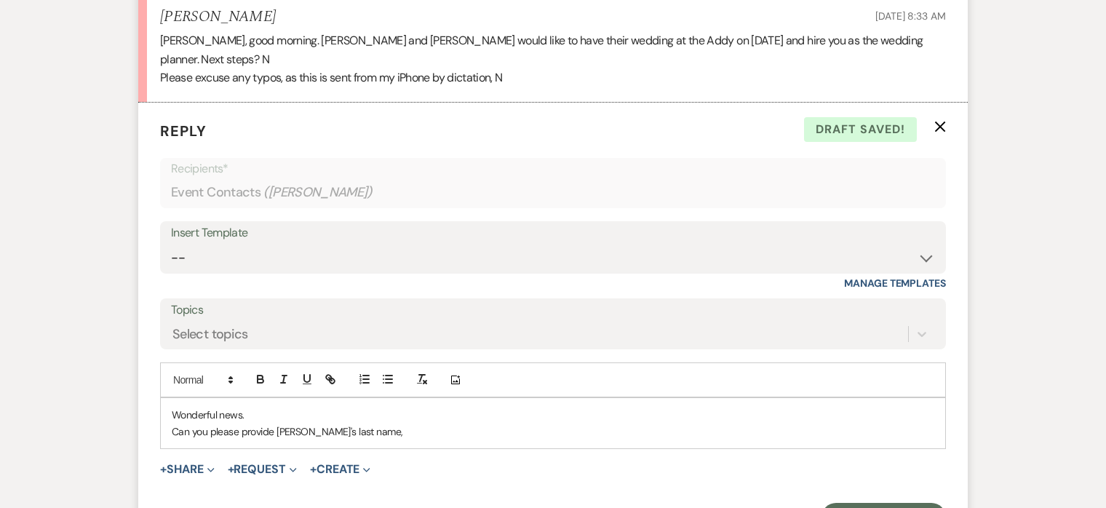
scroll to position [4839, 0]
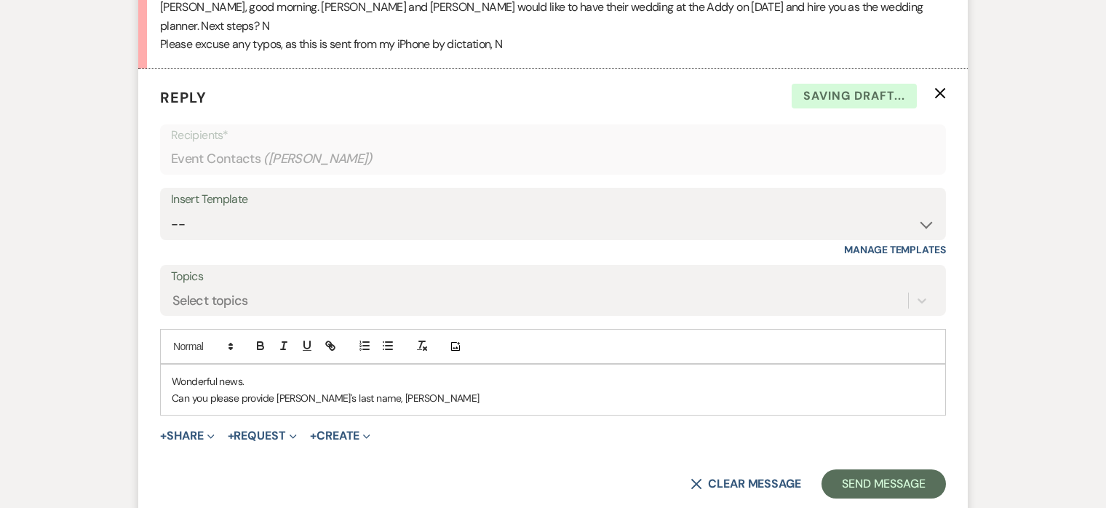
click at [274, 390] on p "Can you please provide Tony's last name, Sara" at bounding box center [553, 398] width 763 height 16
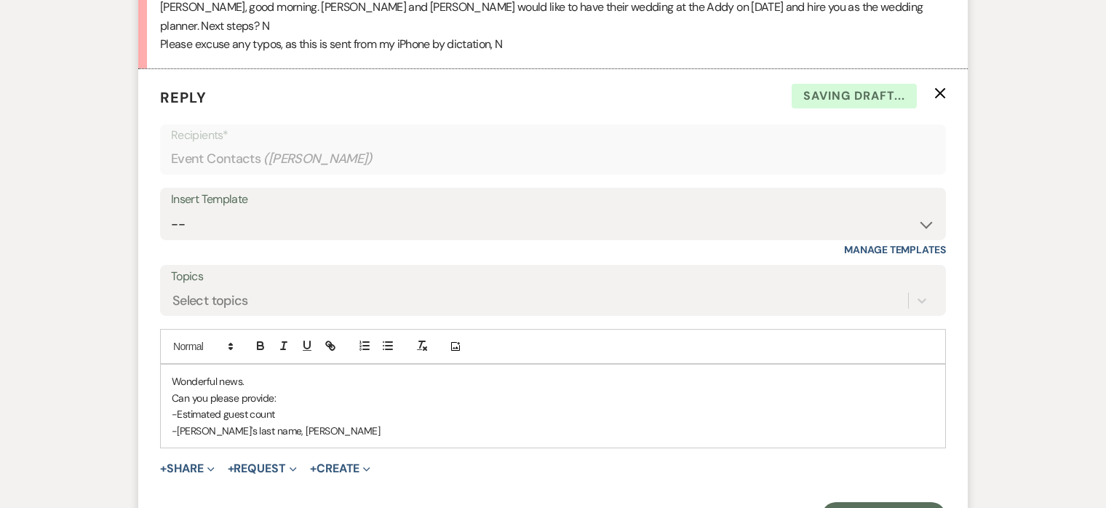
click at [251, 423] on p "-Tony's last name, Sara" at bounding box center [553, 431] width 763 height 16
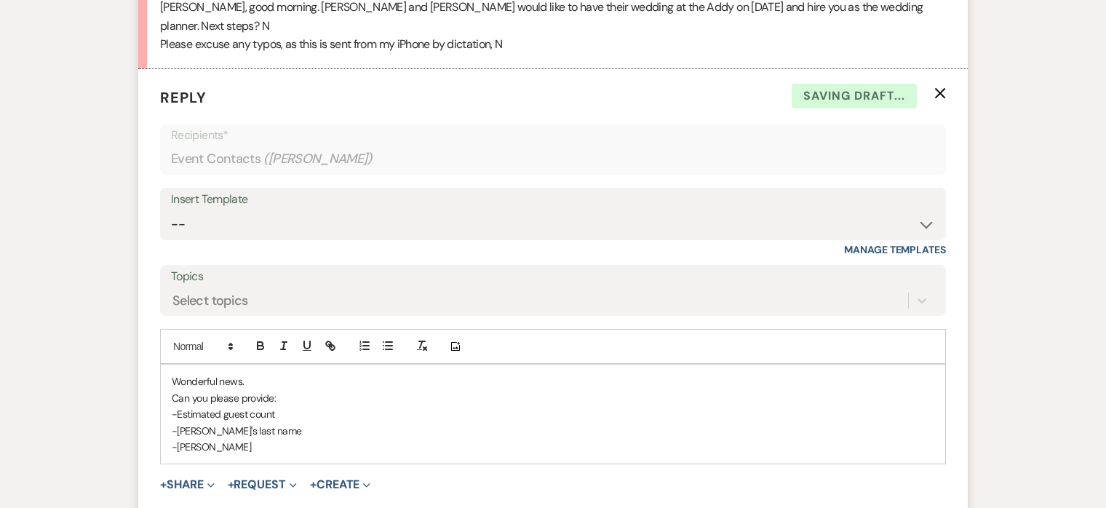
click at [202, 439] on p "-Sara" at bounding box center [553, 447] width 763 height 16
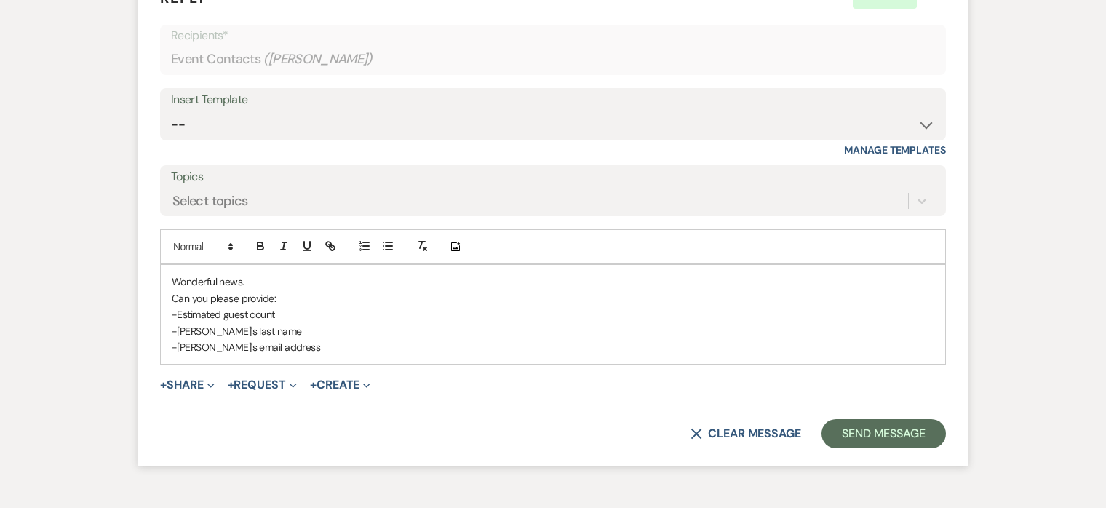
scroll to position [4991, 0]
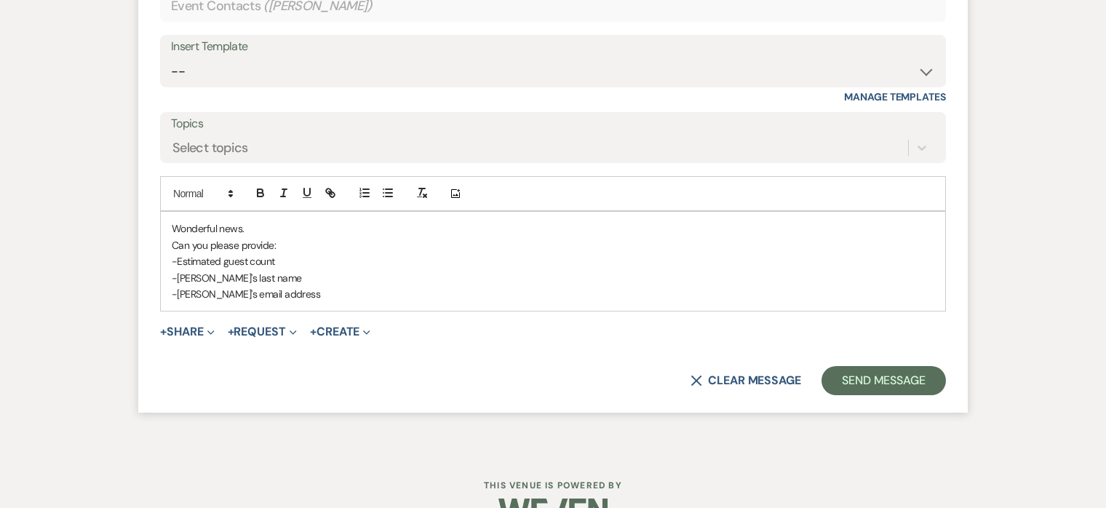
click at [271, 237] on p "Can you please provide:" at bounding box center [553, 245] width 763 height 16
click at [280, 286] on p "-Sarah's email address" at bounding box center [553, 294] width 763 height 16
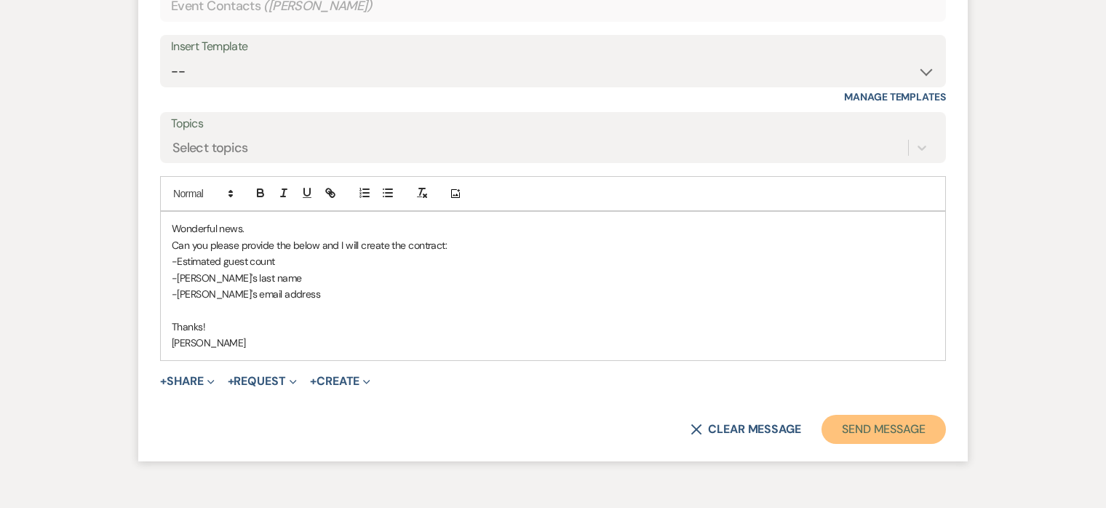
click at [878, 415] on button "Send Message" at bounding box center [883, 429] width 124 height 29
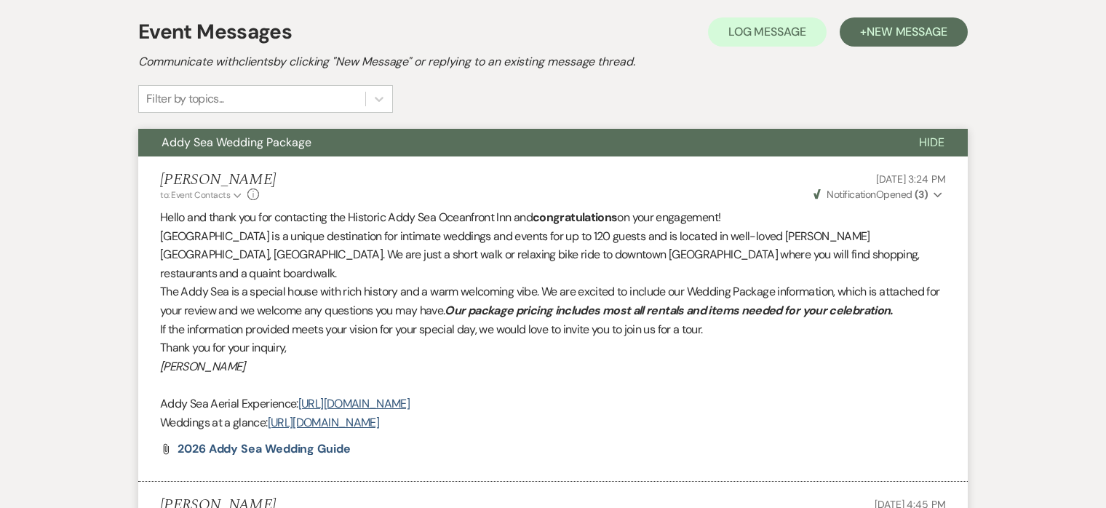
scroll to position [0, 0]
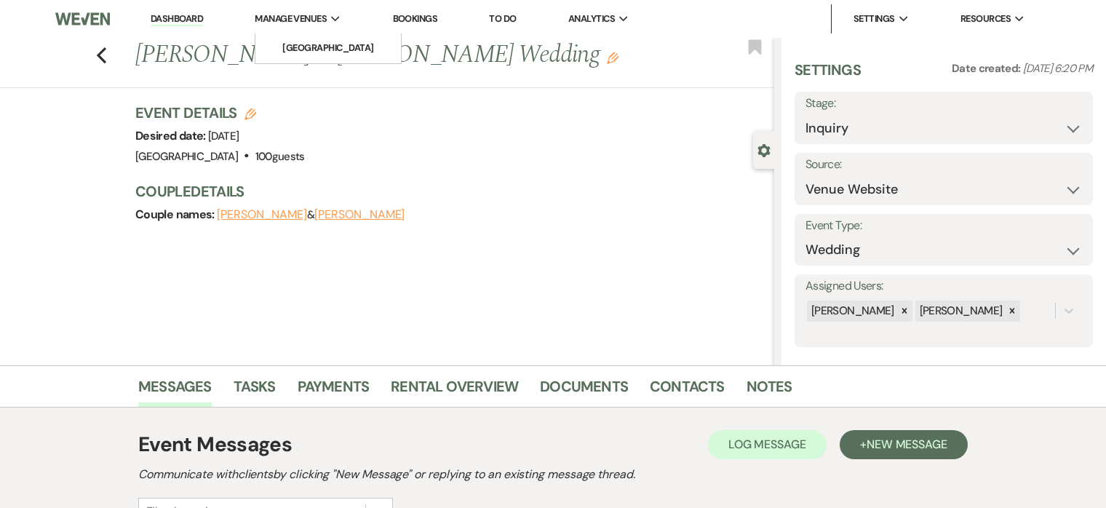
click at [304, 18] on span "Manage Venues" at bounding box center [291, 19] width 72 height 15
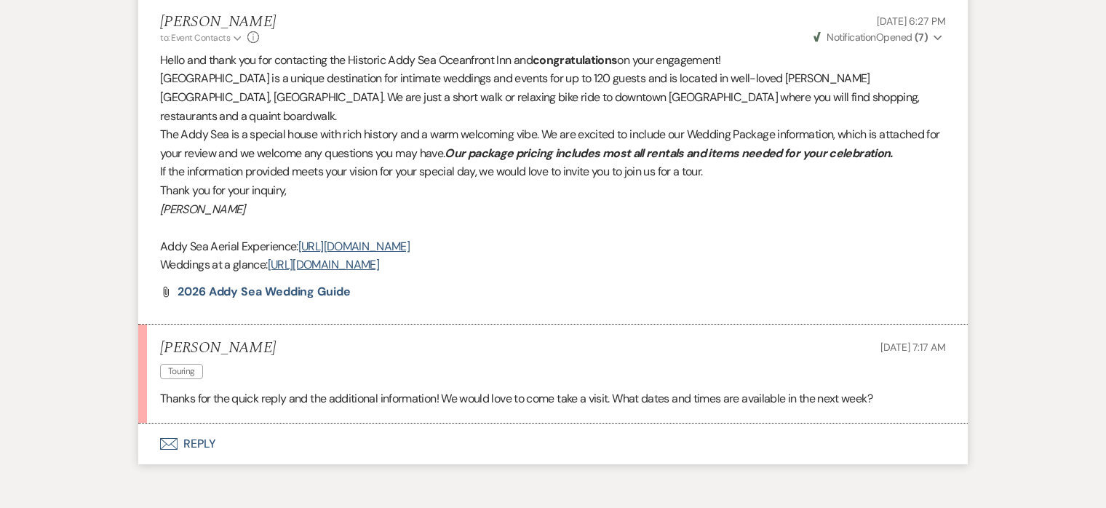
scroll to position [900, 0]
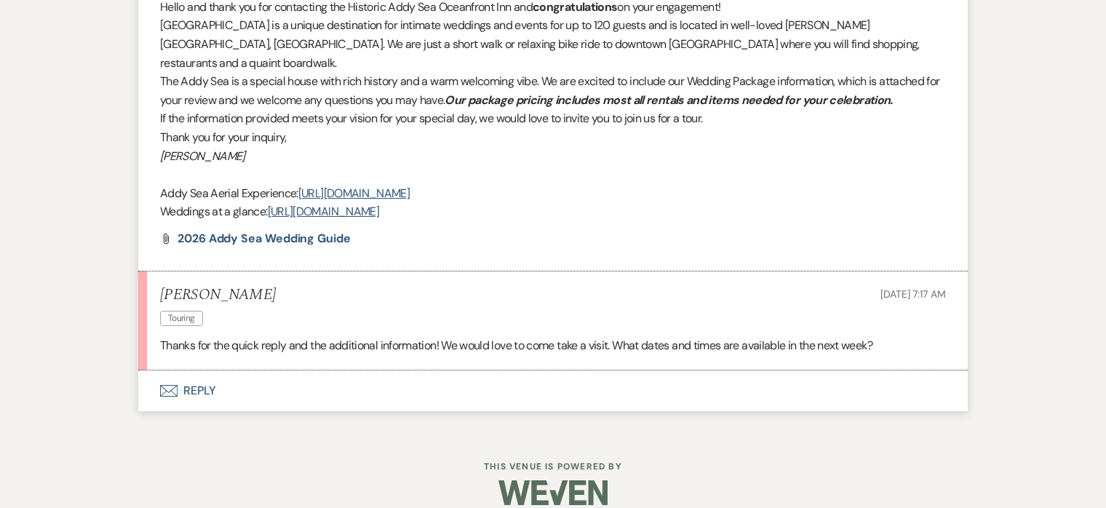
click at [196, 372] on button "Envelope Reply" at bounding box center [552, 390] width 829 height 41
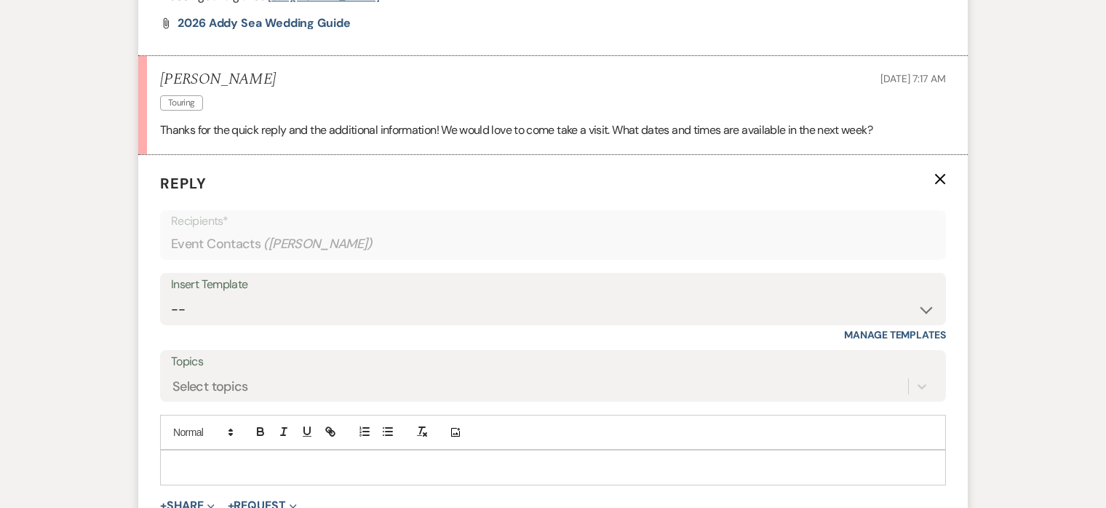
scroll to position [1307, 0]
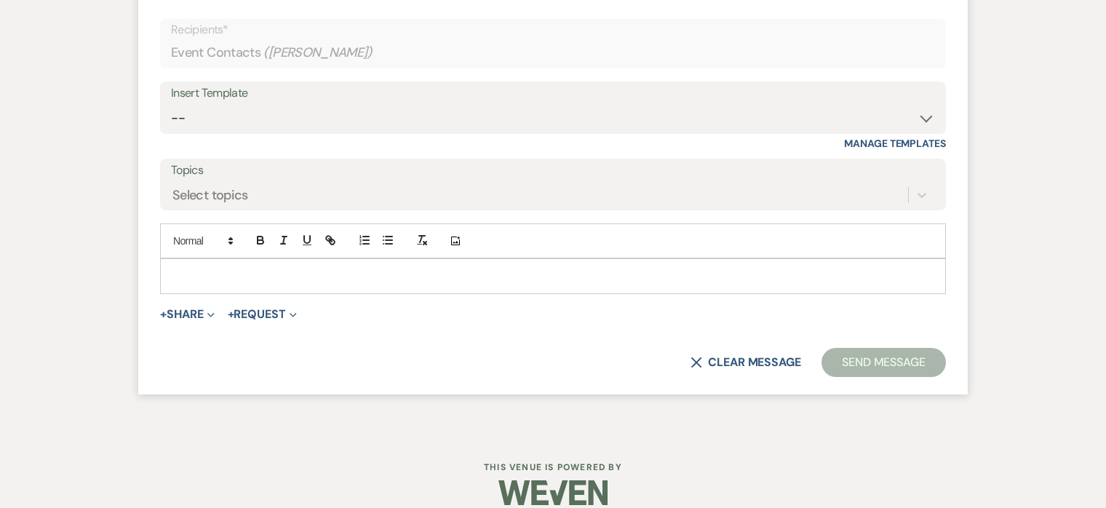
click at [282, 264] on div at bounding box center [553, 275] width 784 height 33
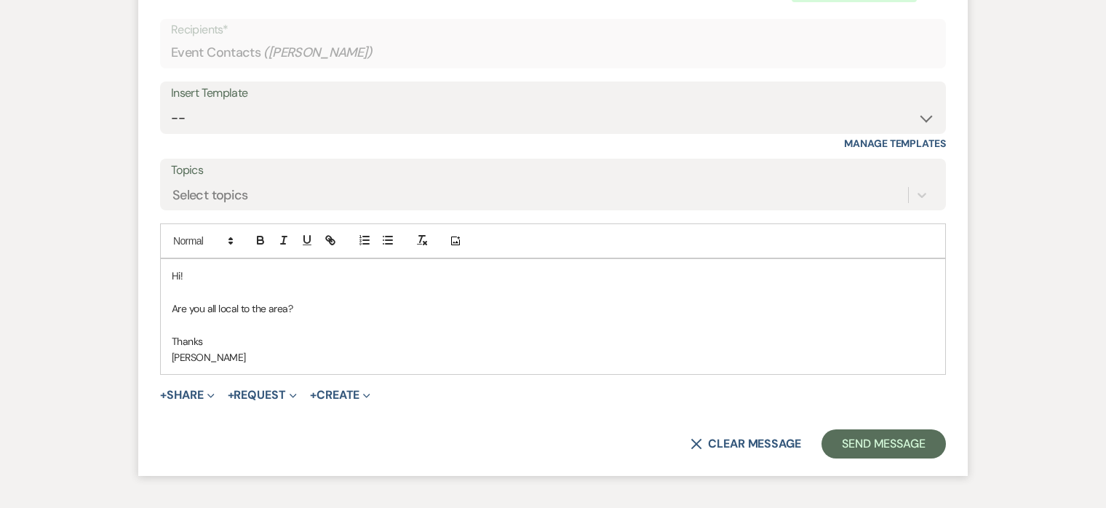
click at [309, 301] on p "Are you all local to the area?" at bounding box center [553, 309] width 763 height 16
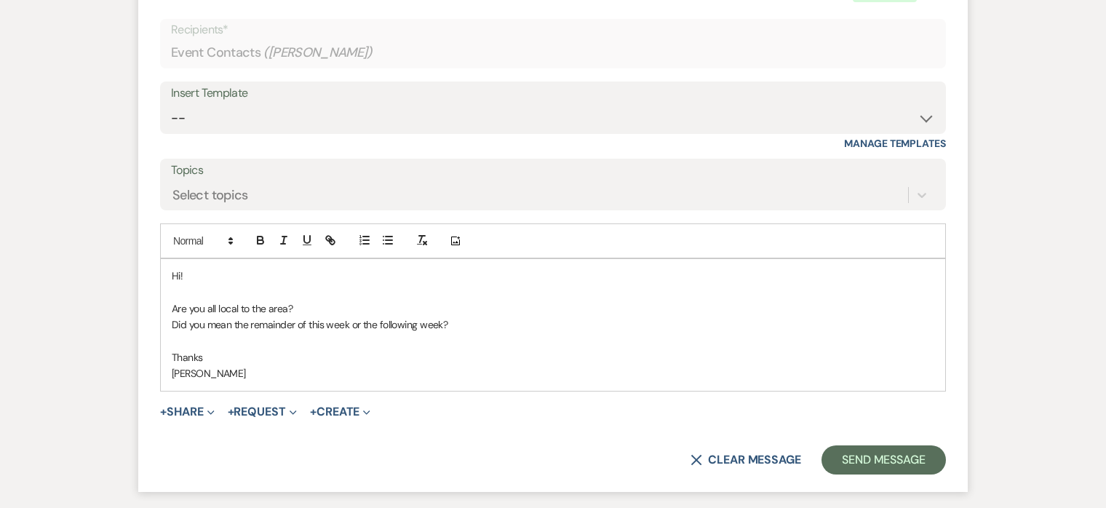
click at [233, 317] on p "Did you mean the remainder of this week or the following week?" at bounding box center [553, 325] width 763 height 16
click at [847, 445] on button "Send Message" at bounding box center [883, 459] width 124 height 29
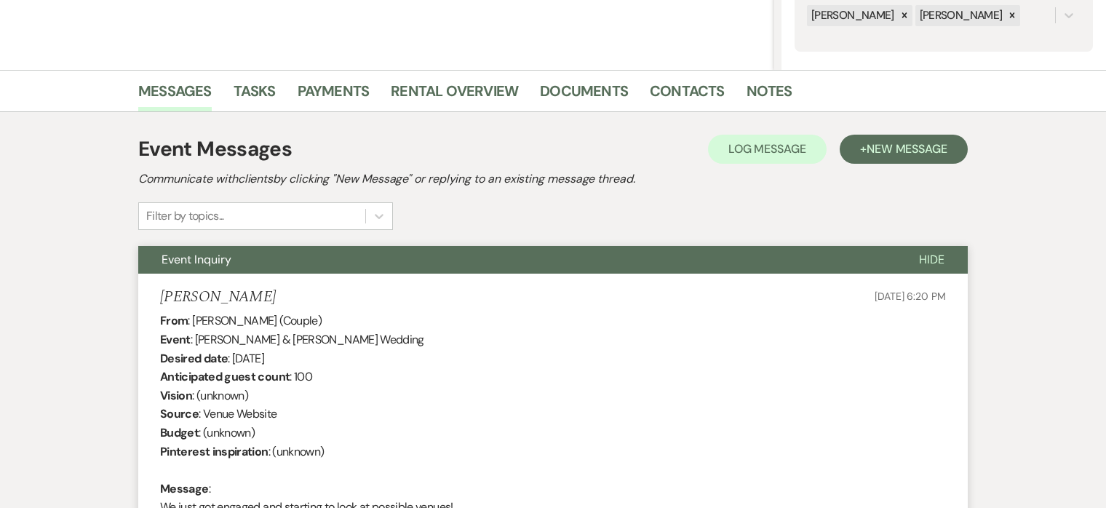
scroll to position [0, 0]
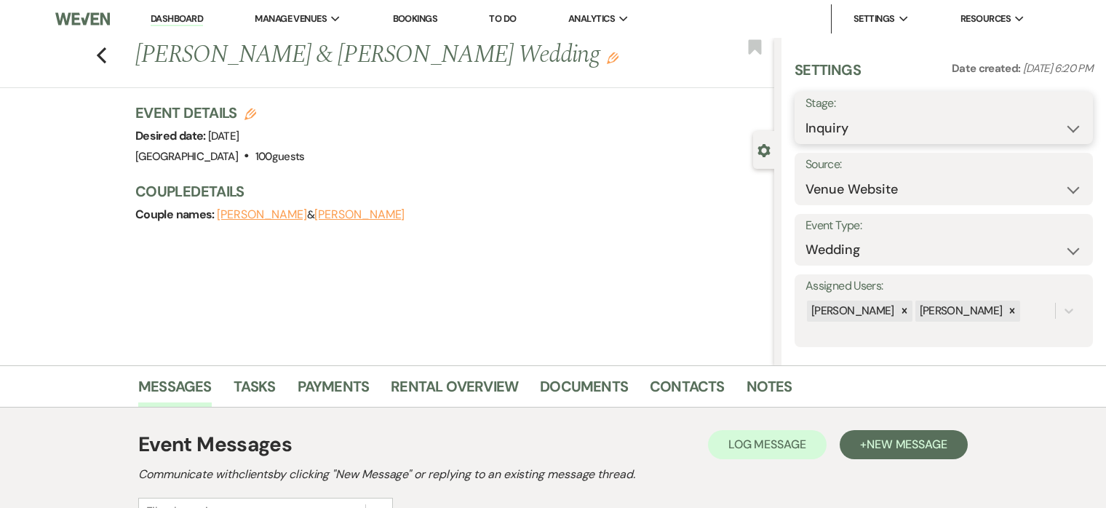
click at [866, 127] on select "Inquiry Follow Up Tour Requested Tour Confirmed Toured Proposal Sent Booked Lost" at bounding box center [943, 128] width 276 height 28
select select "2"
click at [805, 114] on select "Inquiry Follow Up Tour Requested Tour Confirmed Toured Proposal Sent Booked Lost" at bounding box center [943, 128] width 276 height 28
click at [1062, 124] on button "Save" at bounding box center [1062, 117] width 62 height 29
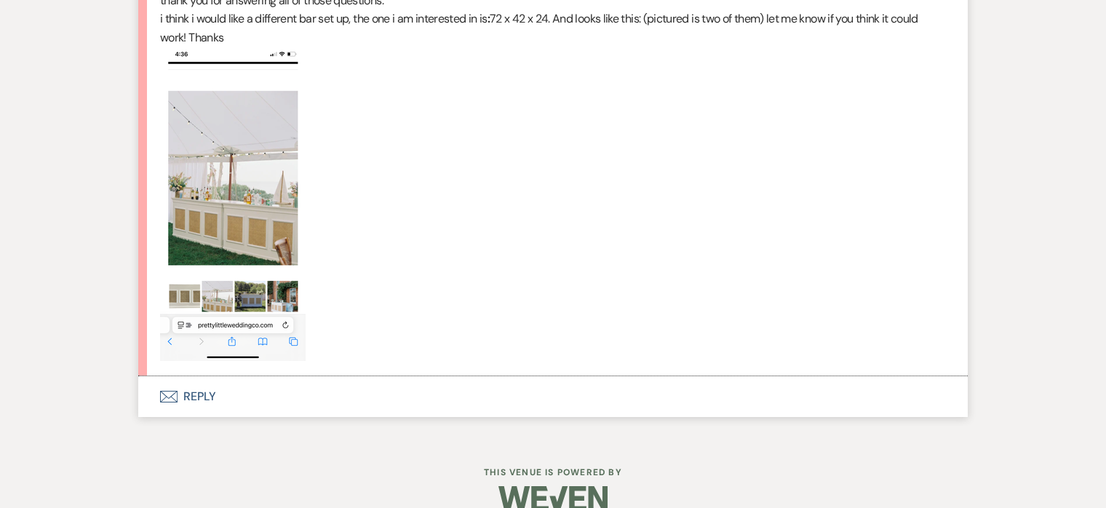
scroll to position [14227, 0]
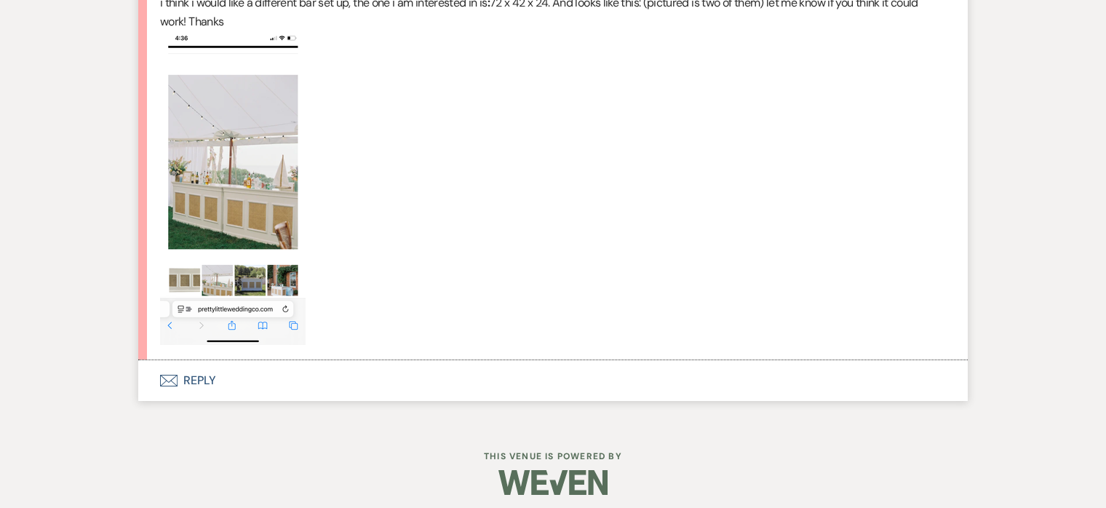
click at [200, 401] on button "Envelope Reply" at bounding box center [552, 380] width 829 height 41
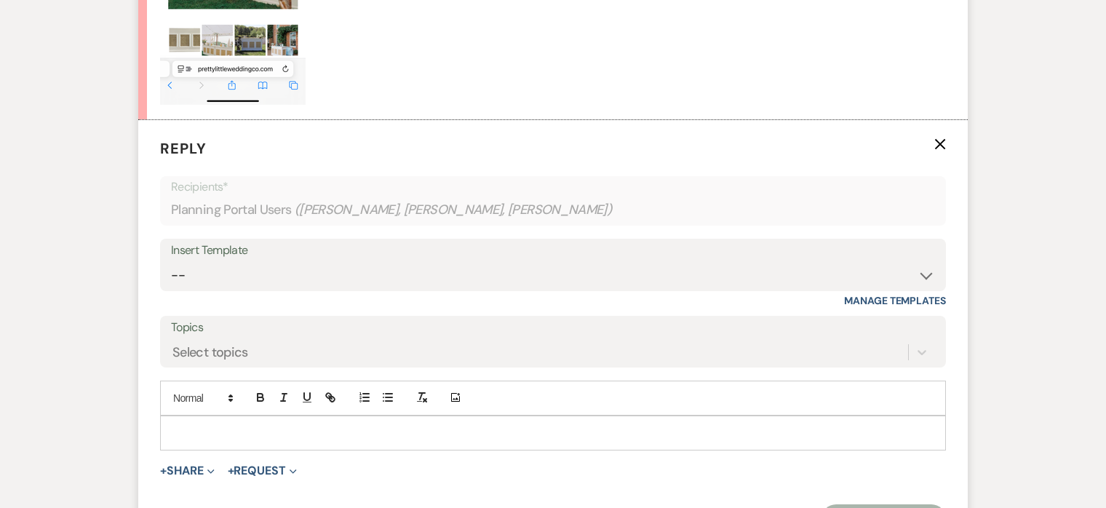
scroll to position [14507, 0]
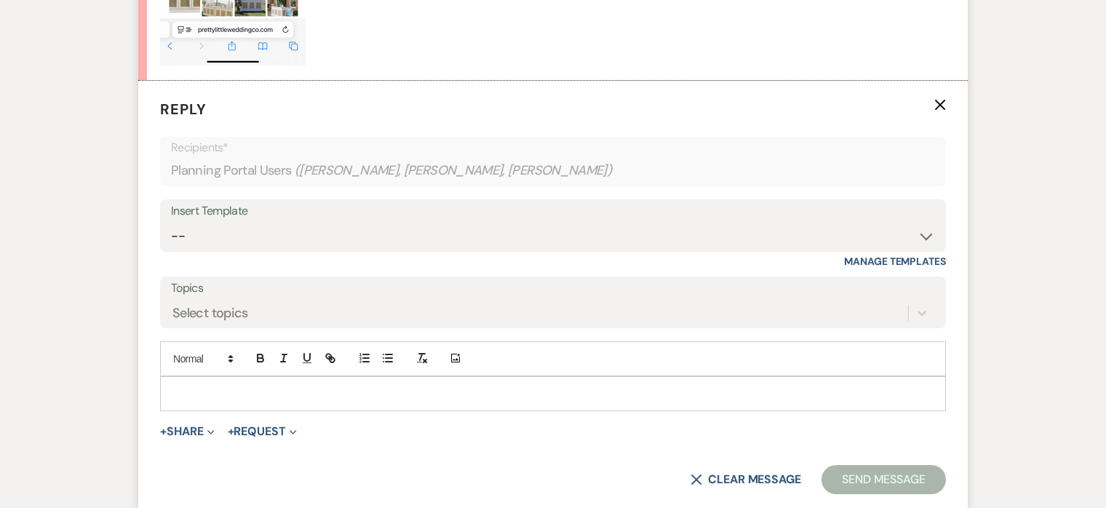
click at [496, 402] on p at bounding box center [553, 394] width 763 height 16
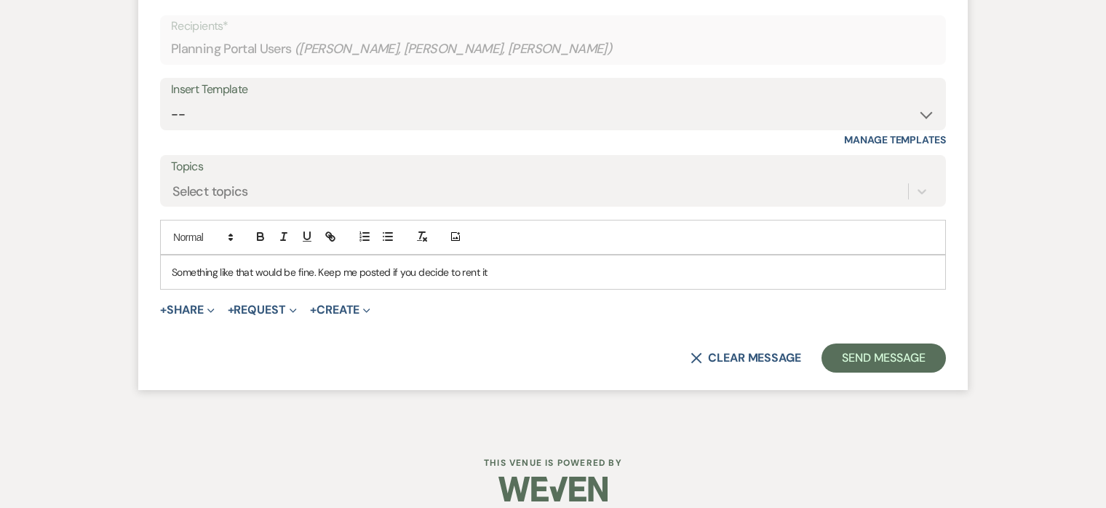
scroll to position [14680, 0]
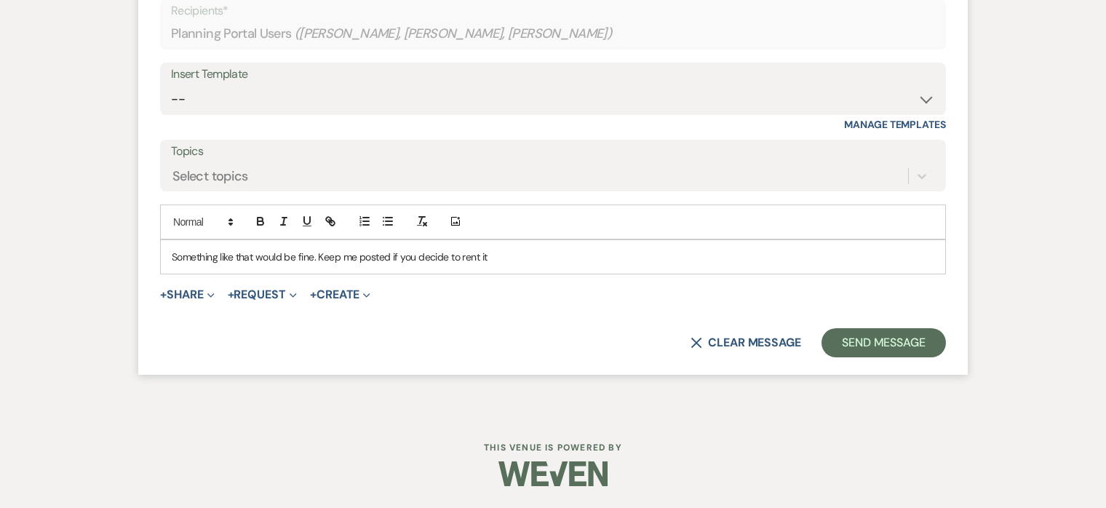
click at [506, 257] on p "Something like that would be fine. Keep me posted if you decide to rent it" at bounding box center [553, 257] width 763 height 16
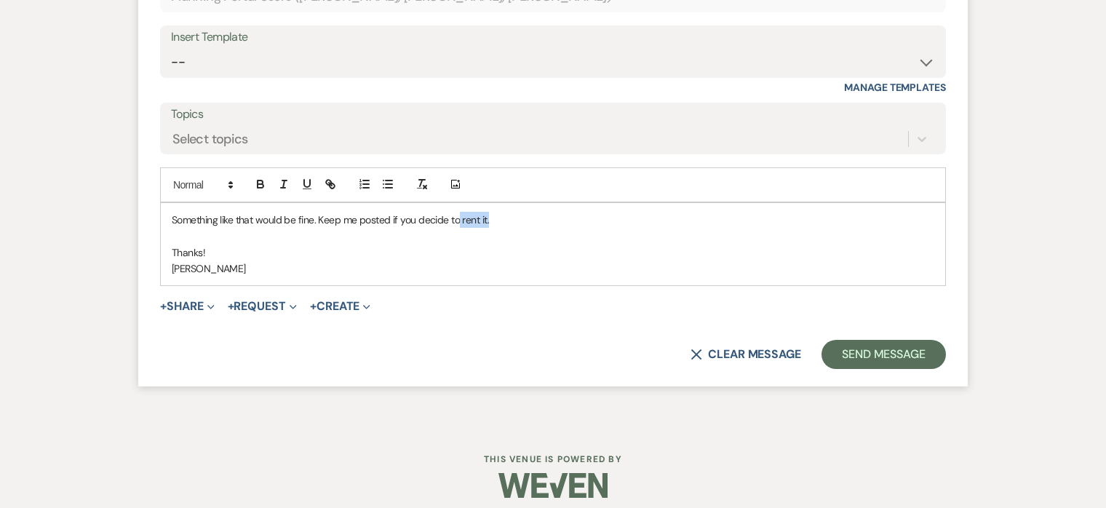
drag, startPoint x: 490, startPoint y: 258, endPoint x: 460, endPoint y: 257, distance: 30.6
click at [460, 228] on p "Something like that would be fine. Keep me posted if you decide to rent it." at bounding box center [553, 220] width 763 height 16
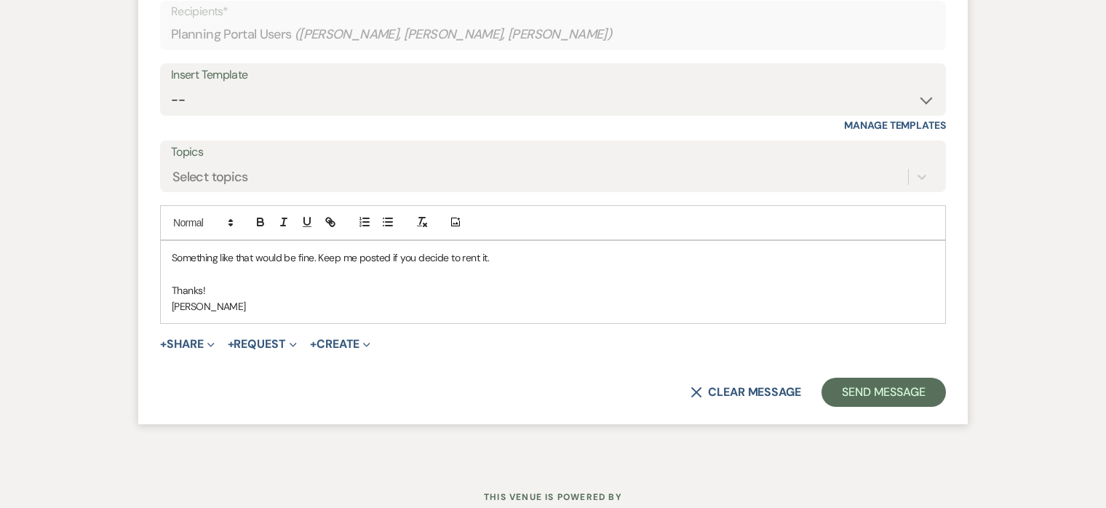
scroll to position [14608, 0]
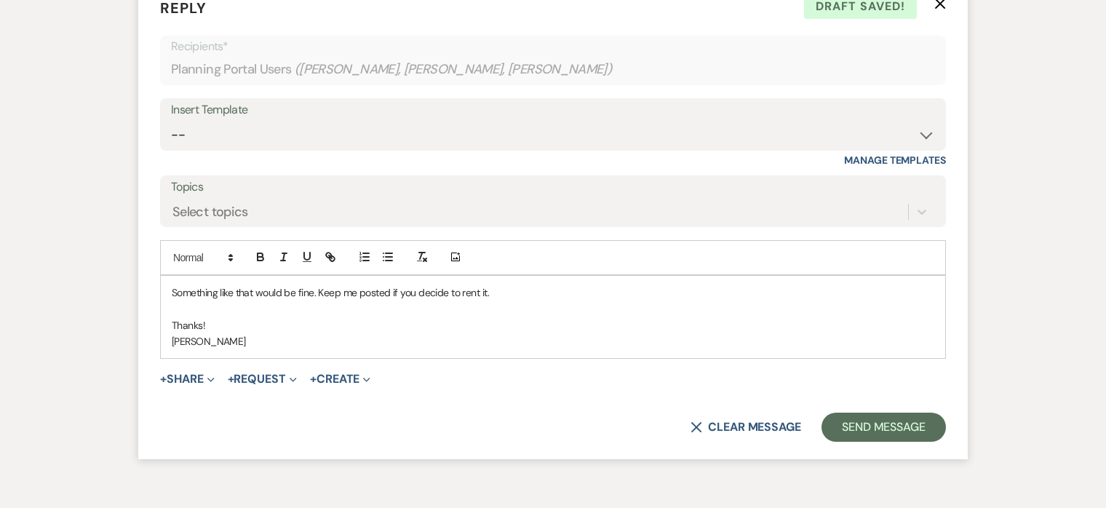
click at [172, 301] on p "Something like that would be fine. Keep me posted if you decide to rent it." at bounding box center [553, 292] width 763 height 16
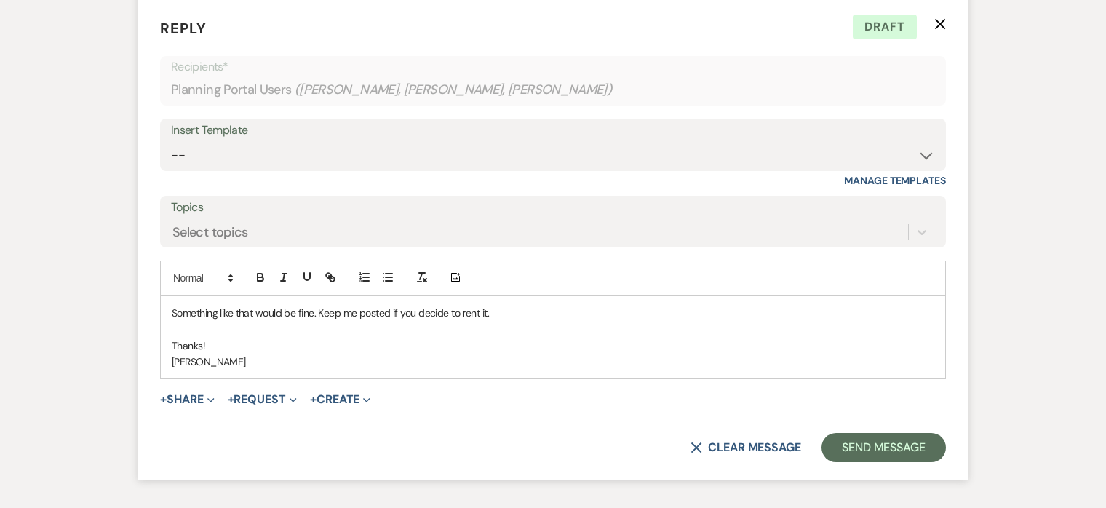
scroll to position [14592, 0]
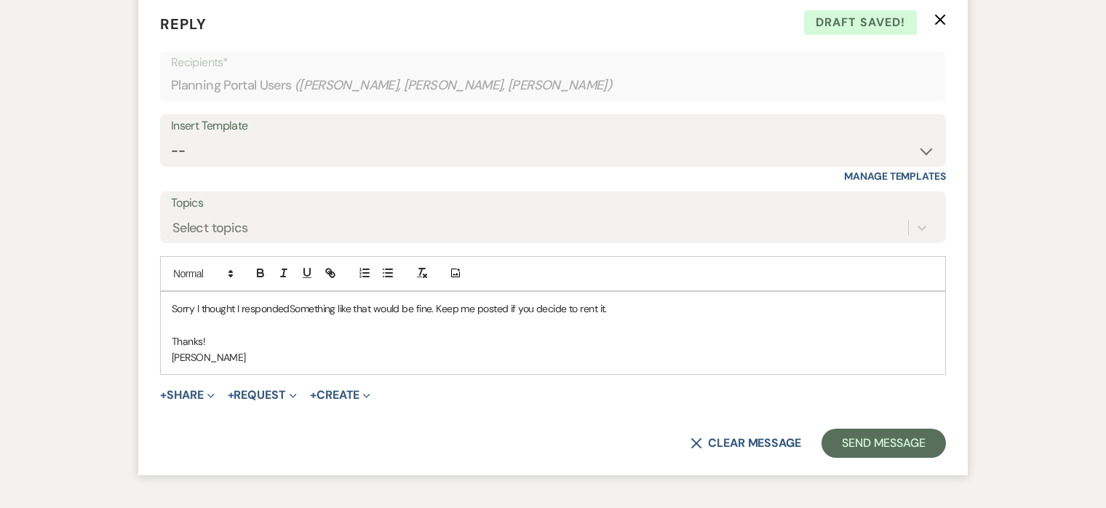
click at [191, 317] on p "Sorry I thought I respondedSomething like that would be fine. Keep me posted if…" at bounding box center [553, 309] width 763 height 16
click at [351, 317] on p "Sorry for the delay, I thought I respondedSomething like that would be fine. Ke…" at bounding box center [553, 309] width 763 height 16
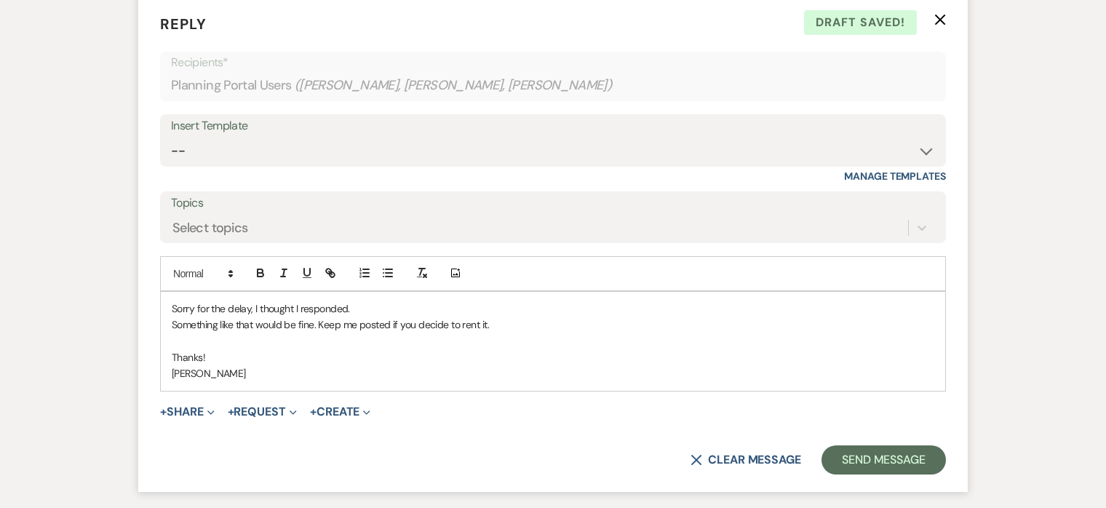
click at [373, 317] on p "Sorry for the delay, I thought I responded." at bounding box center [553, 309] width 763 height 16
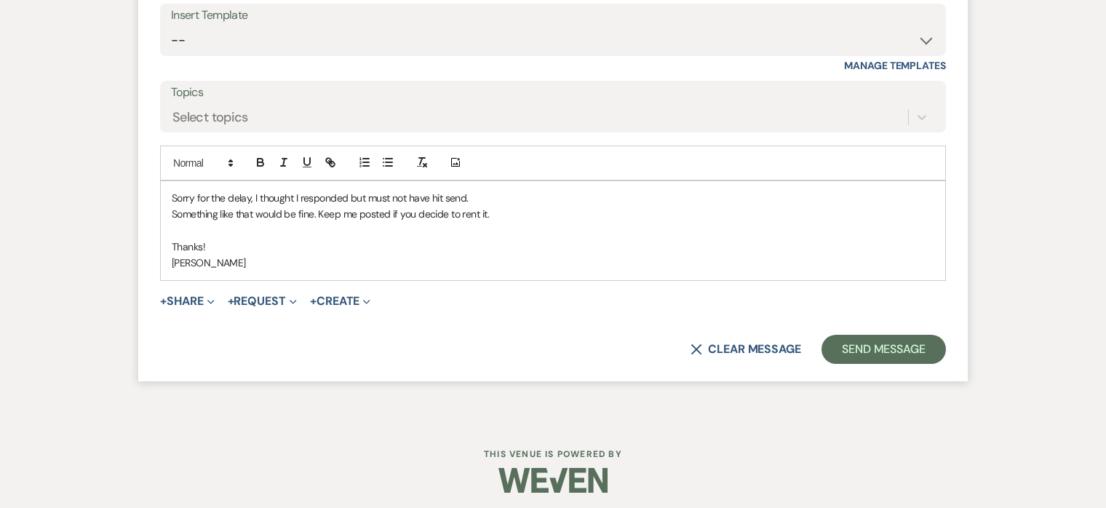
scroll to position [14745, 0]
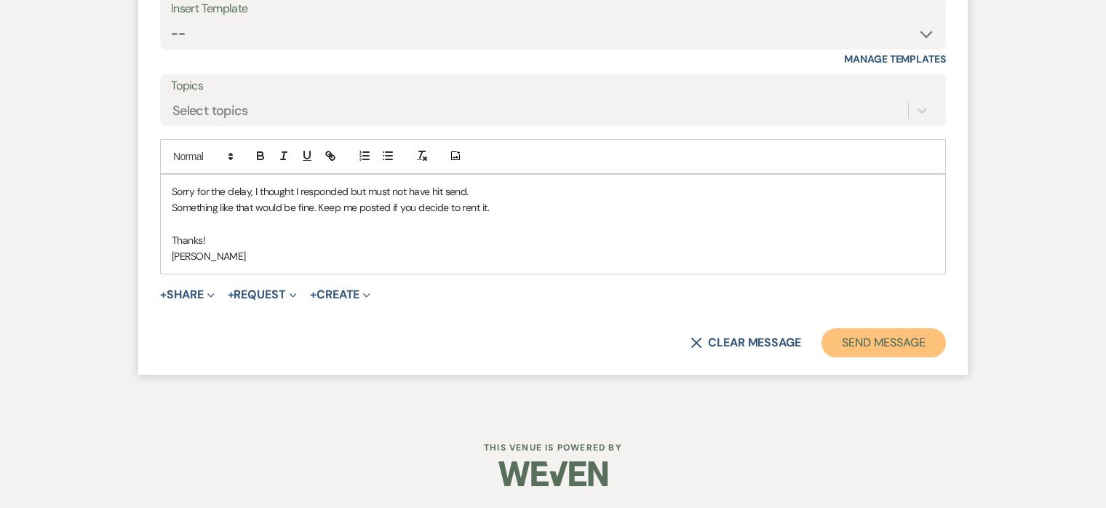
click at [859, 342] on button "Send Message" at bounding box center [883, 342] width 124 height 29
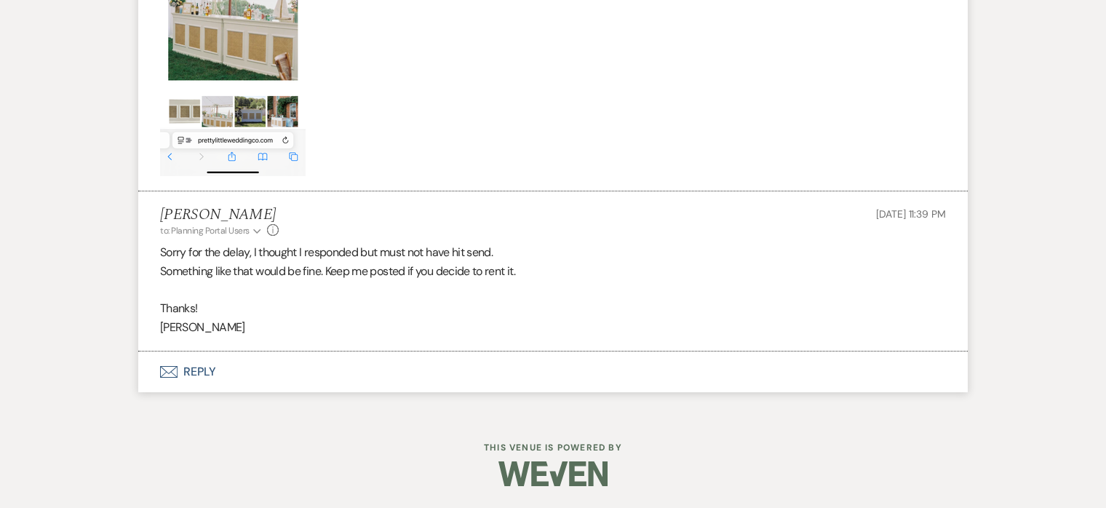
scroll to position [14433, 0]
